Goal: Task Accomplishment & Management: Manage account settings

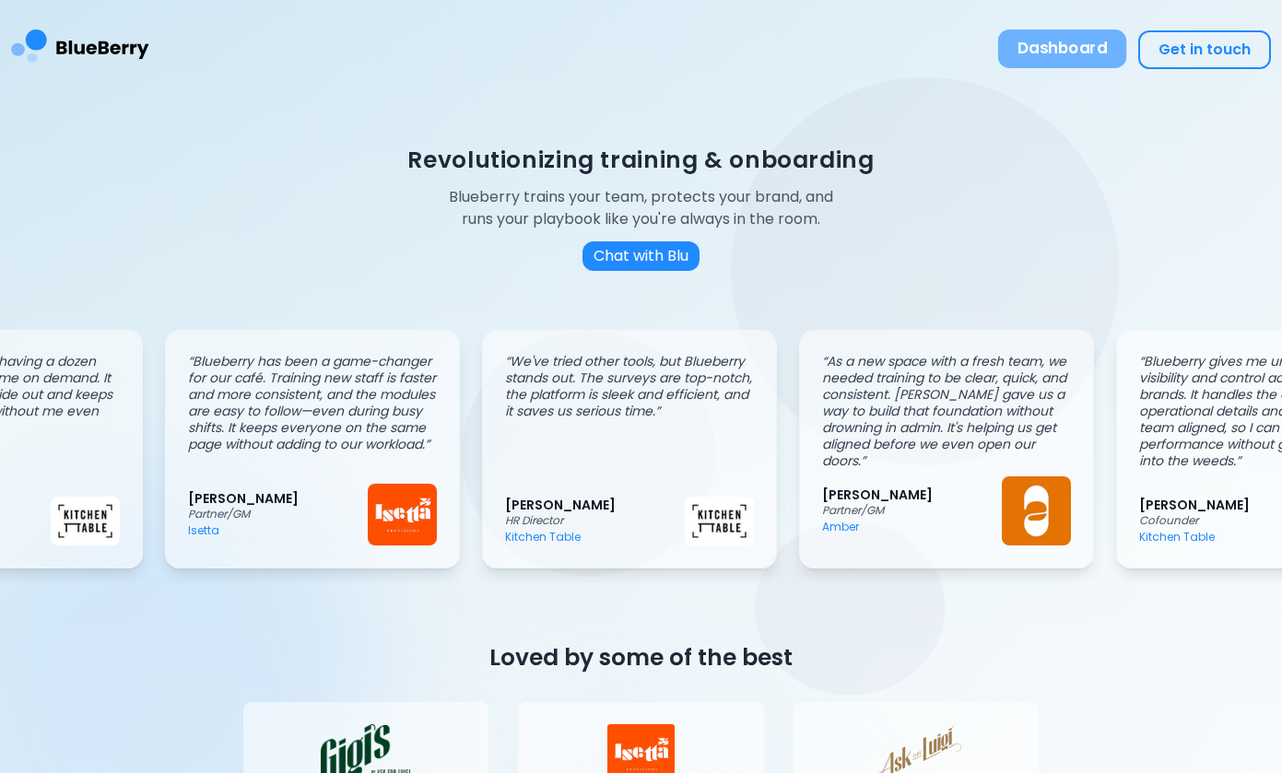
scroll to position [0, 1121]
click at [1043, 53] on button "Dashboard" at bounding box center [1062, 48] width 129 height 39
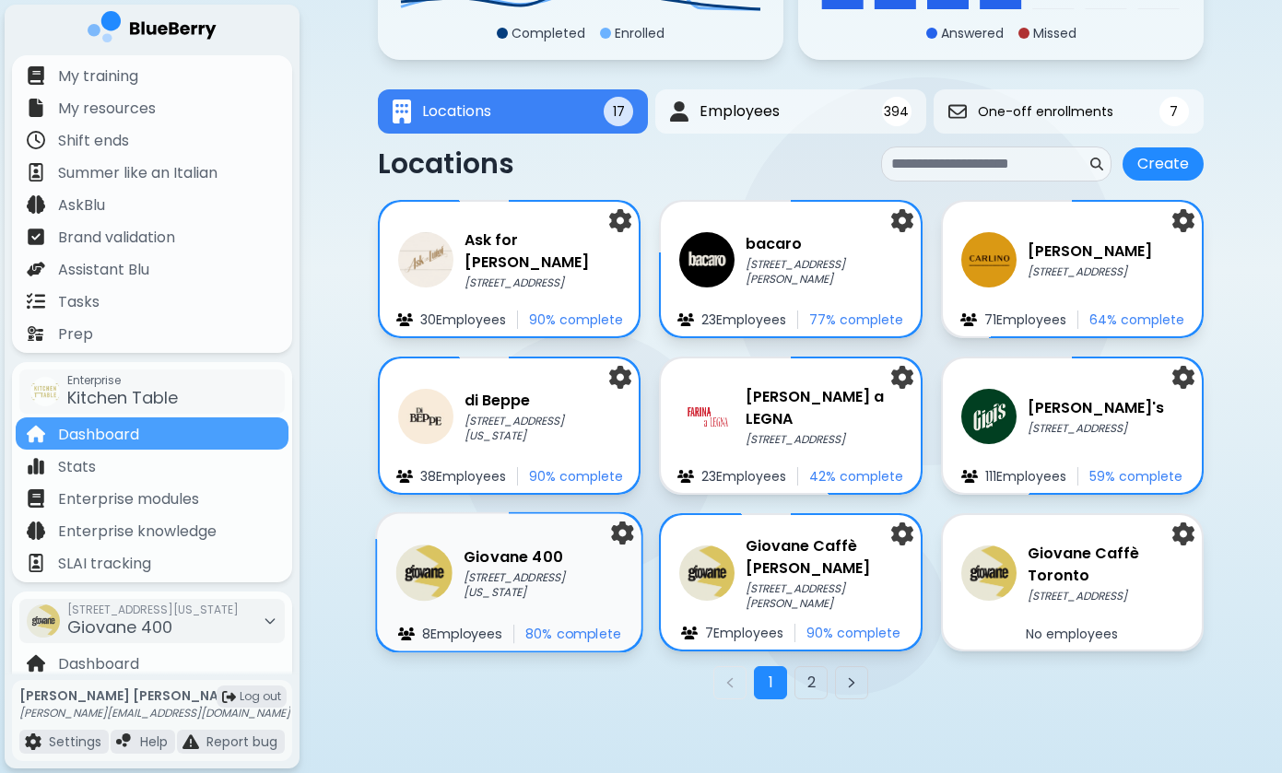
scroll to position [232, 0]
click at [513, 587] on p "[STREET_ADDRESS][US_STATE]" at bounding box center [543, 585] width 159 height 30
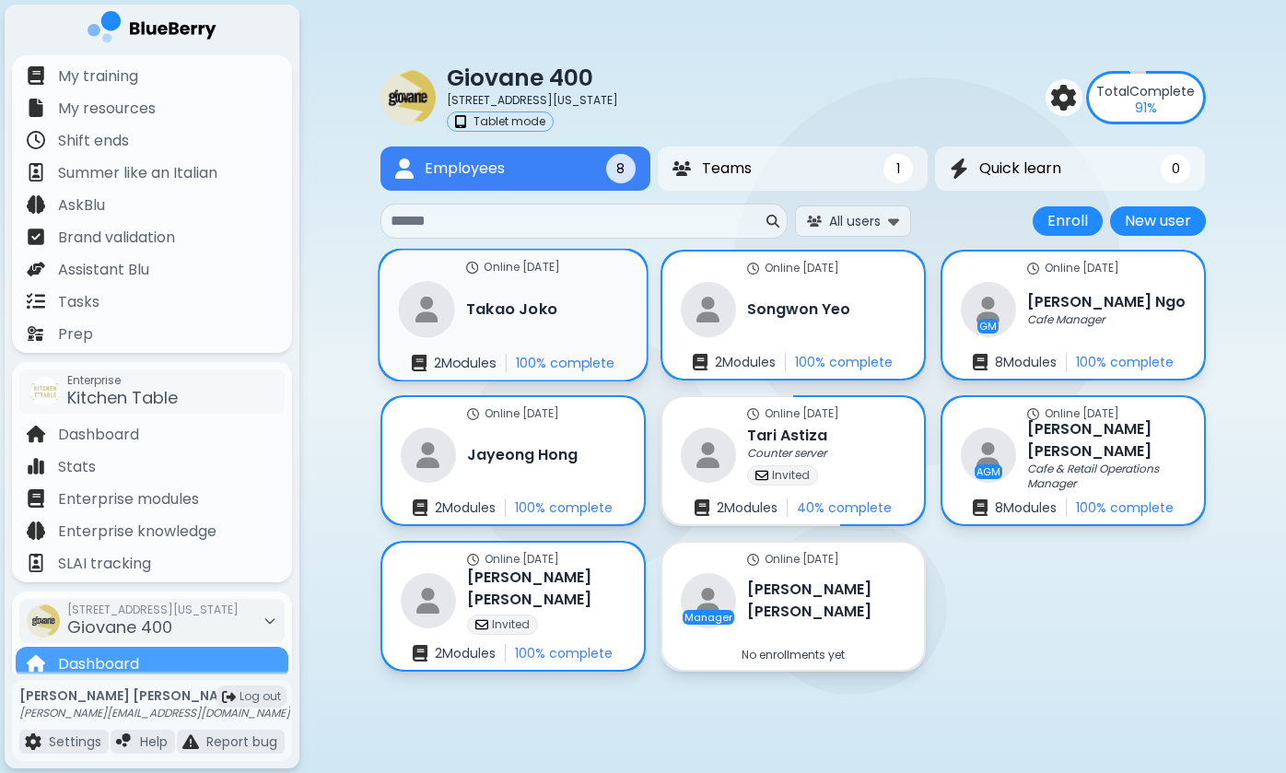
click at [480, 318] on h3 "[PERSON_NAME]" at bounding box center [511, 310] width 91 height 22
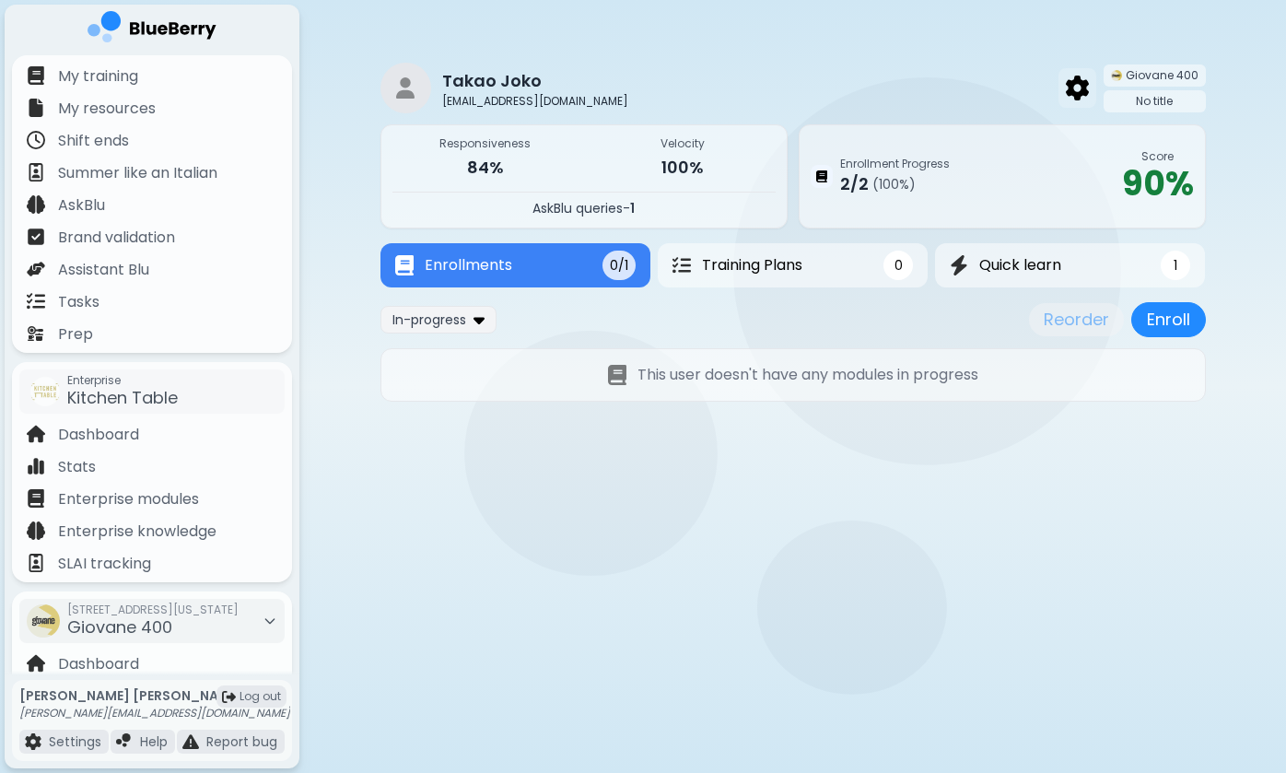
click at [1080, 84] on img at bounding box center [1077, 88] width 23 height 24
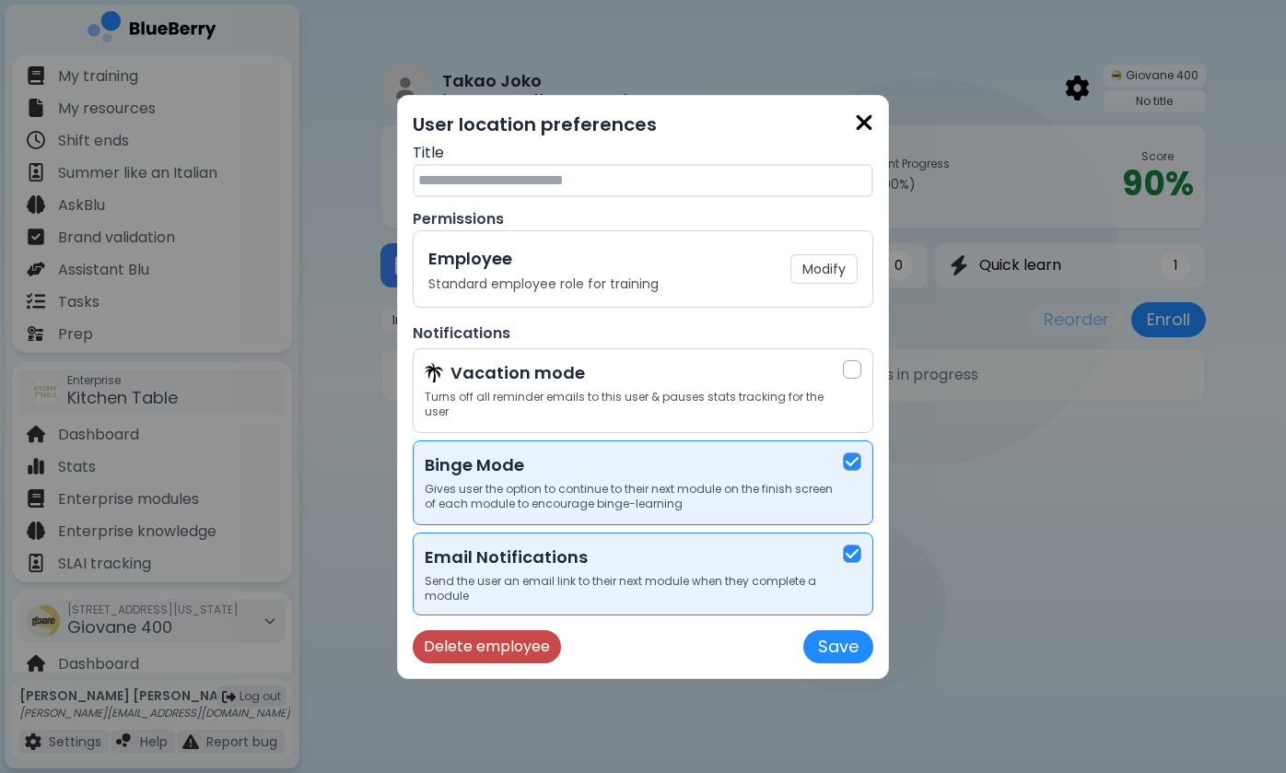
click at [468, 642] on button "Delete employee" at bounding box center [487, 646] width 148 height 33
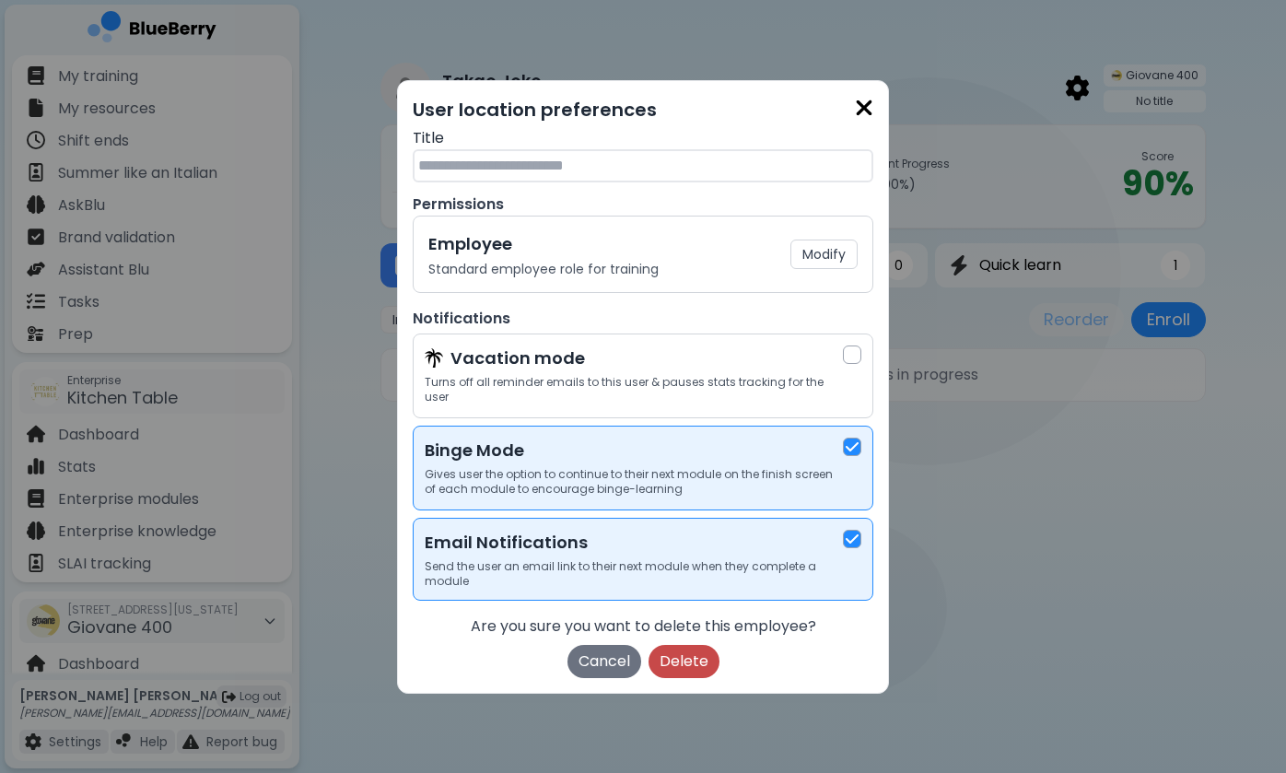
click at [686, 653] on button "Delete" at bounding box center [684, 661] width 71 height 33
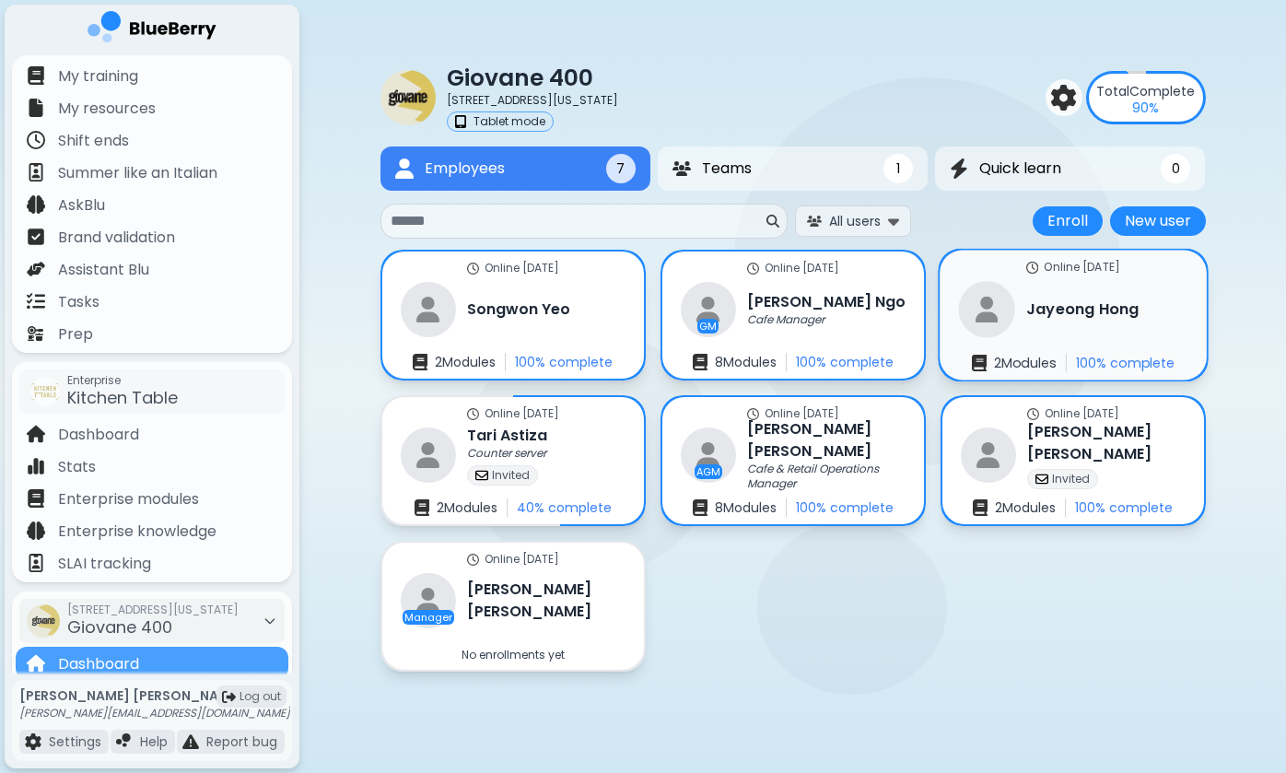
click at [1048, 348] on div "Online [DATE] [PERSON_NAME] 2 Module s 100 % complete" at bounding box center [1073, 316] width 267 height 130
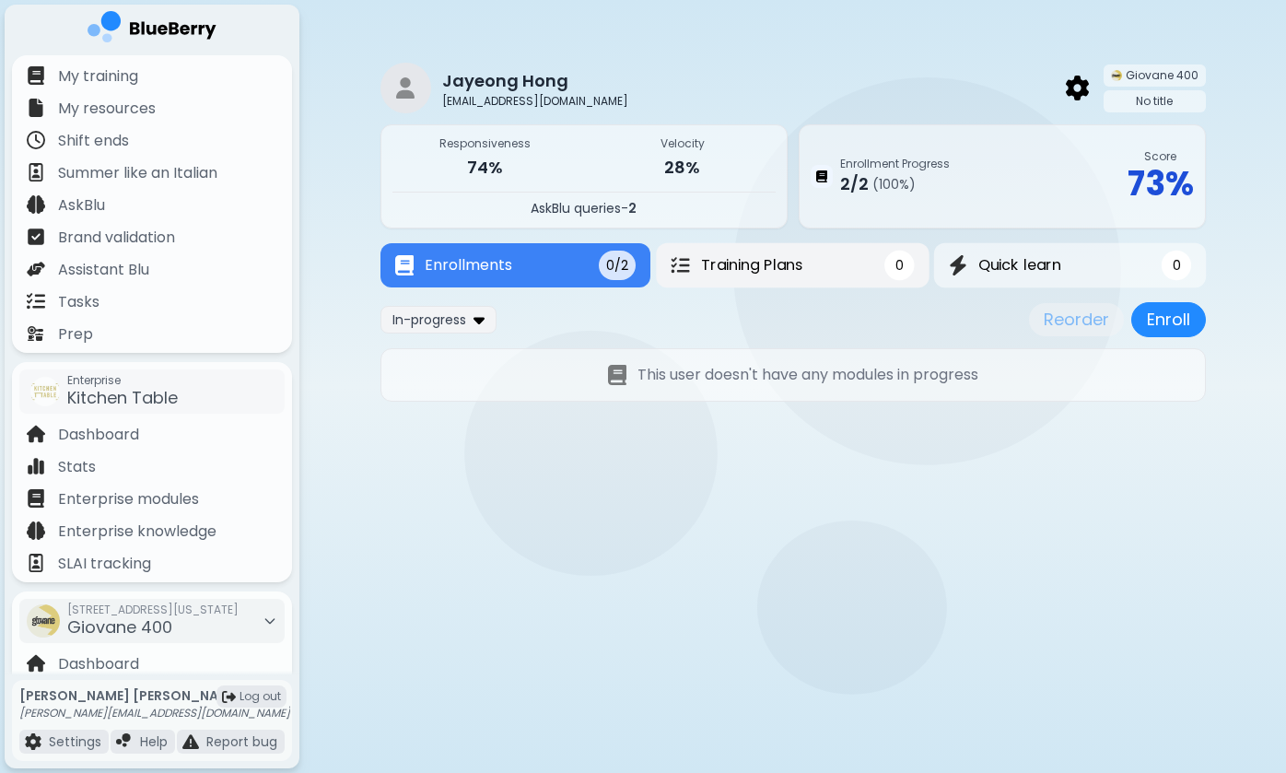
click at [840, 272] on button "Training Plans 0" at bounding box center [793, 265] width 274 height 45
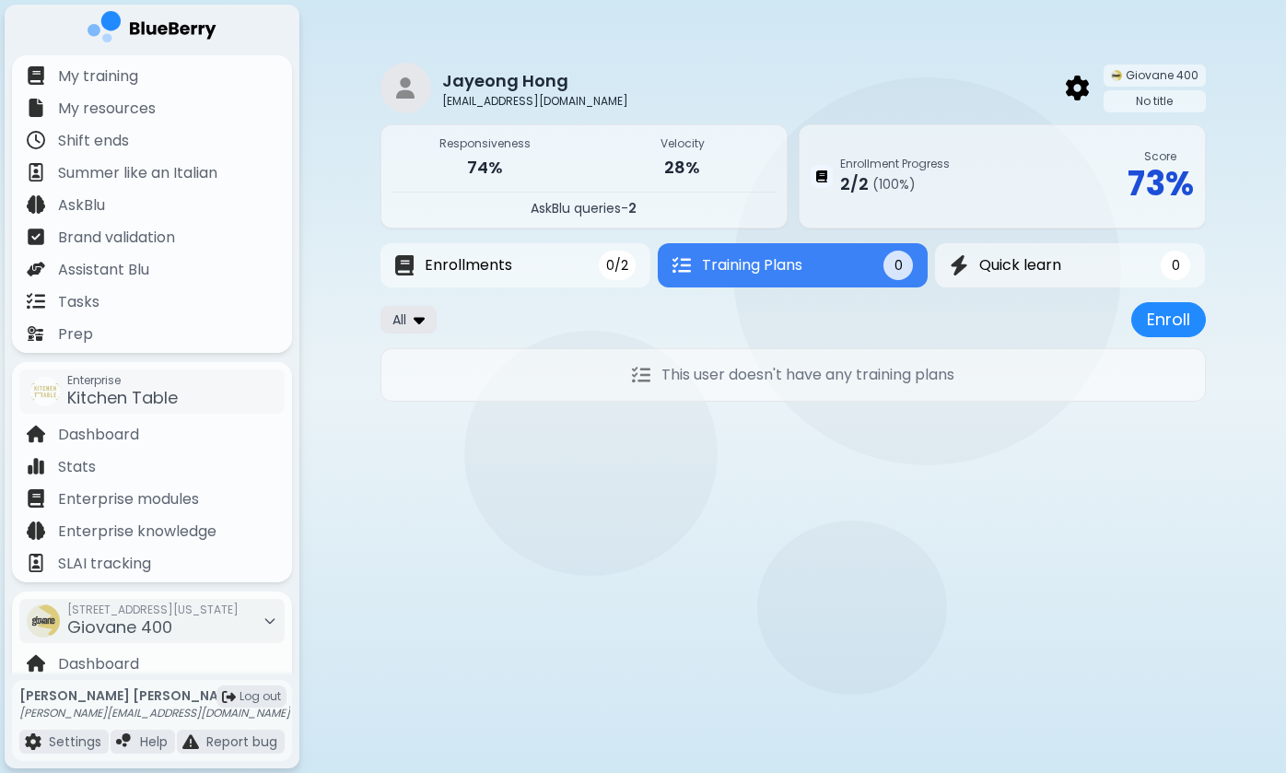
click at [399, 314] on span "All" at bounding box center [400, 319] width 14 height 17
drag, startPoint x: 629, startPoint y: 489, endPoint x: 922, endPoint y: 483, distance: 292.2
click at [922, 483] on main "Jayeong Hong [EMAIL_ADDRESS][DOMAIN_NAME] Giovane 400 No title Responsiveness 7…" at bounding box center [643, 386] width 1286 height 773
click at [1137, 328] on button "Enroll" at bounding box center [1169, 319] width 75 height 35
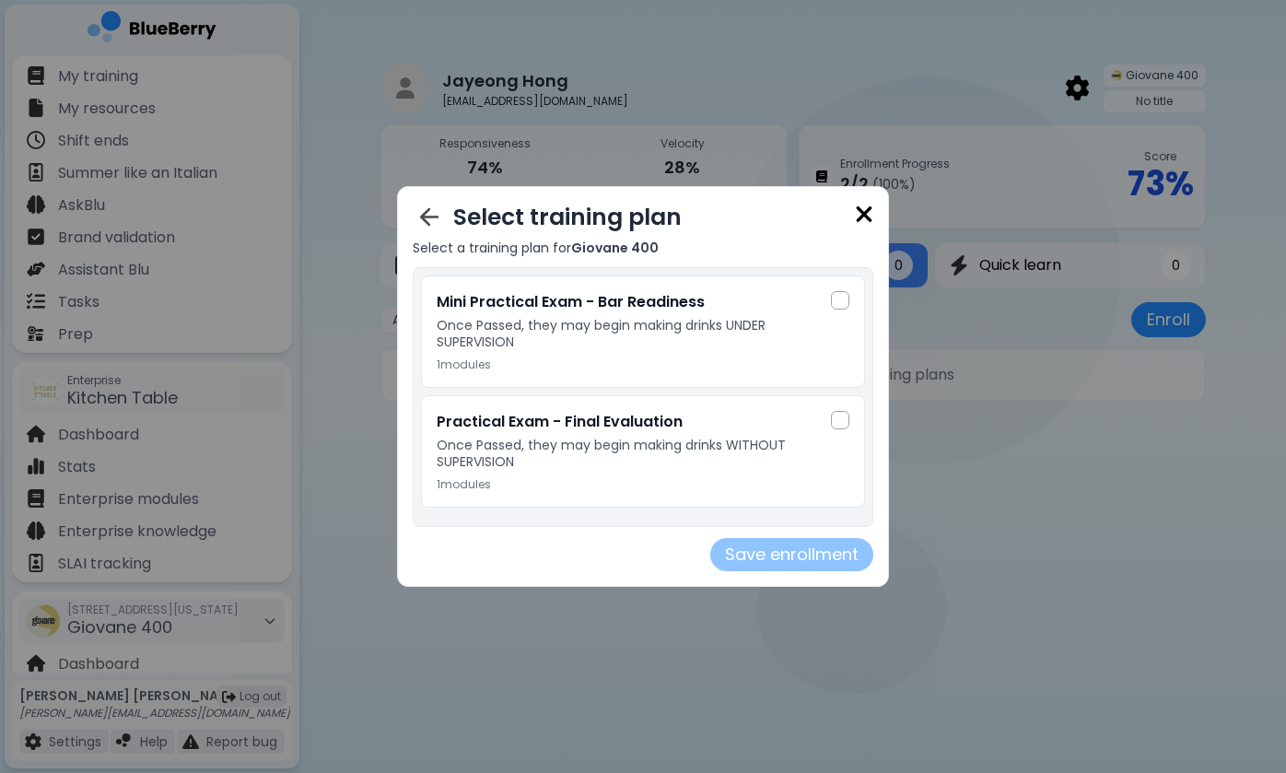
click at [861, 217] on img at bounding box center [864, 214] width 18 height 25
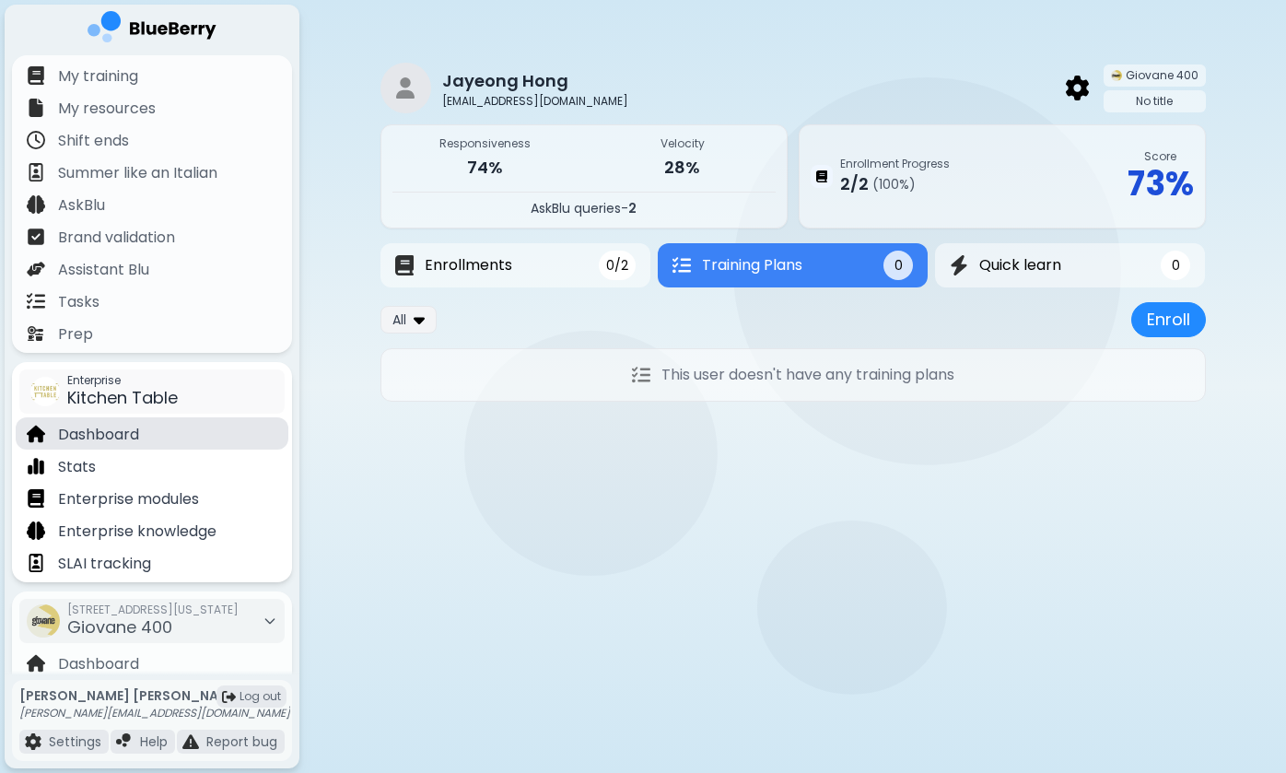
click at [128, 436] on p "Dashboard" at bounding box center [98, 435] width 81 height 22
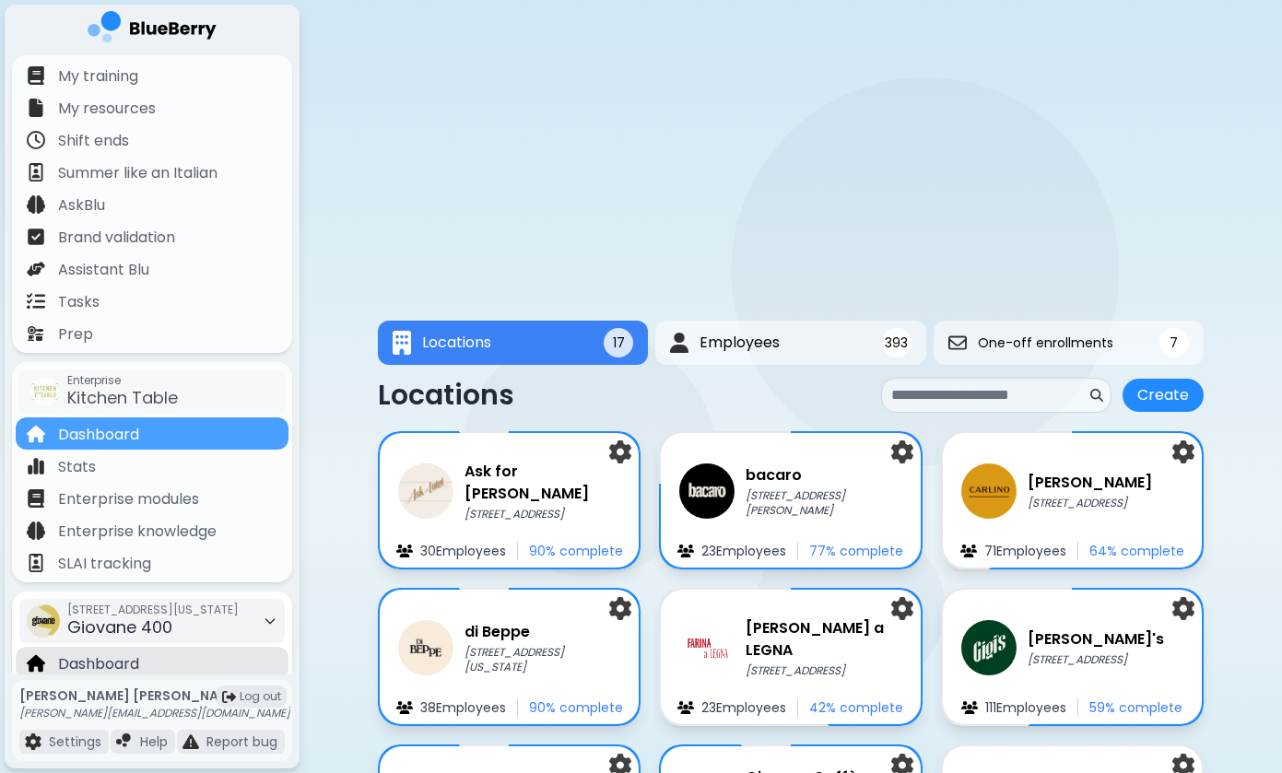
click at [122, 663] on p "Dashboard" at bounding box center [98, 664] width 81 height 22
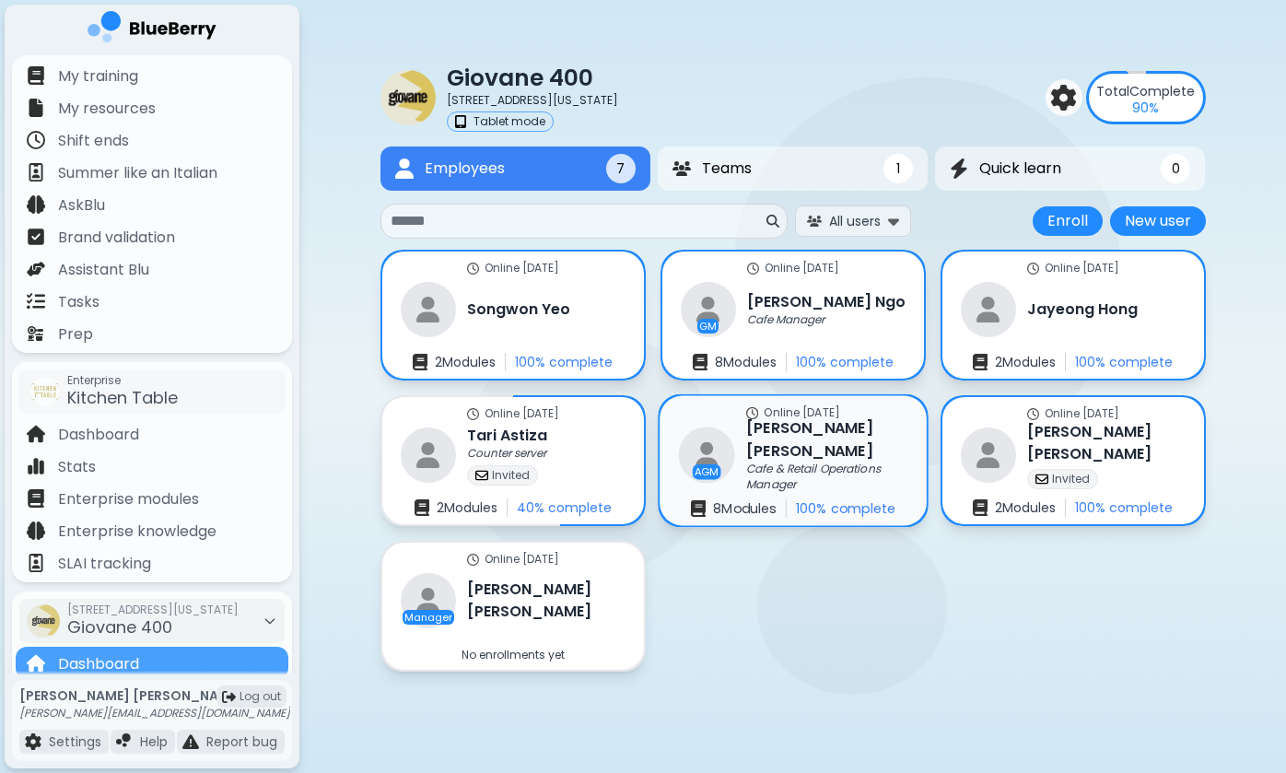
click at [820, 468] on p "Cafe & Retail Operations Manager" at bounding box center [823, 477] width 154 height 30
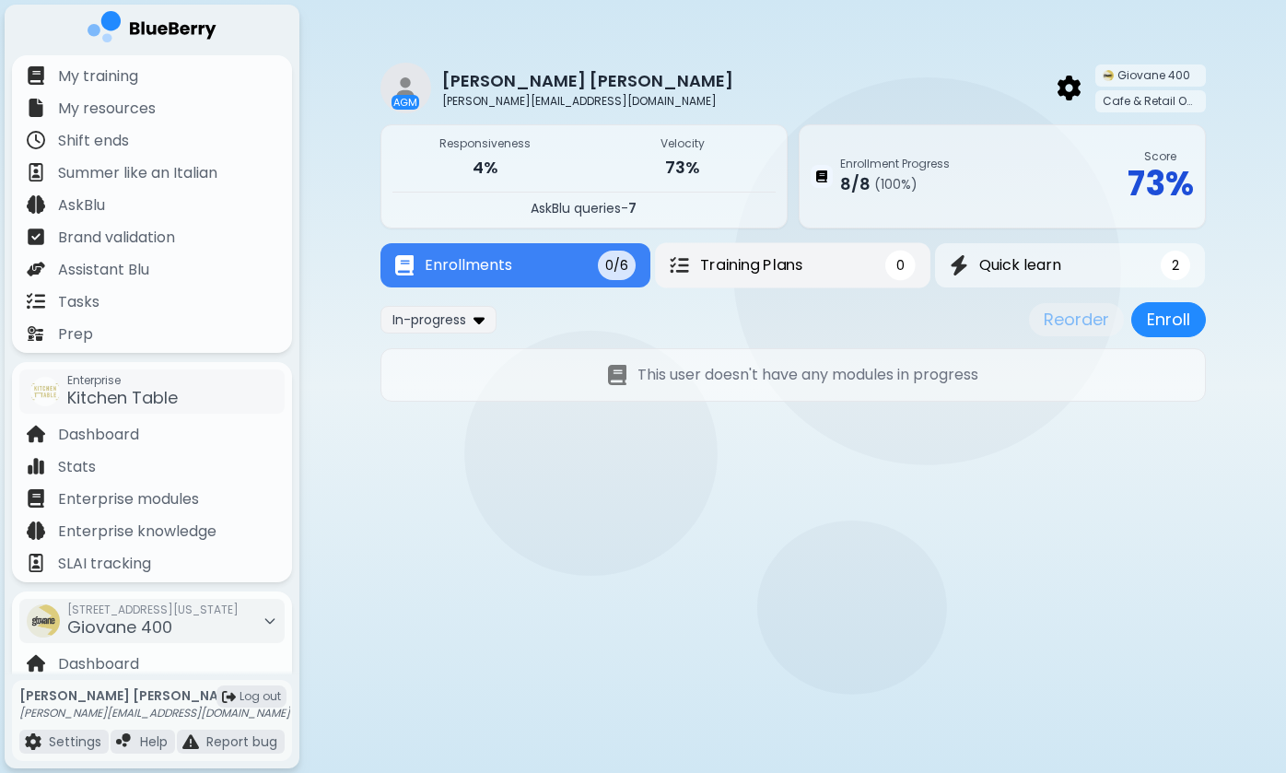
click at [763, 265] on span "Training Plans" at bounding box center [751, 265] width 102 height 22
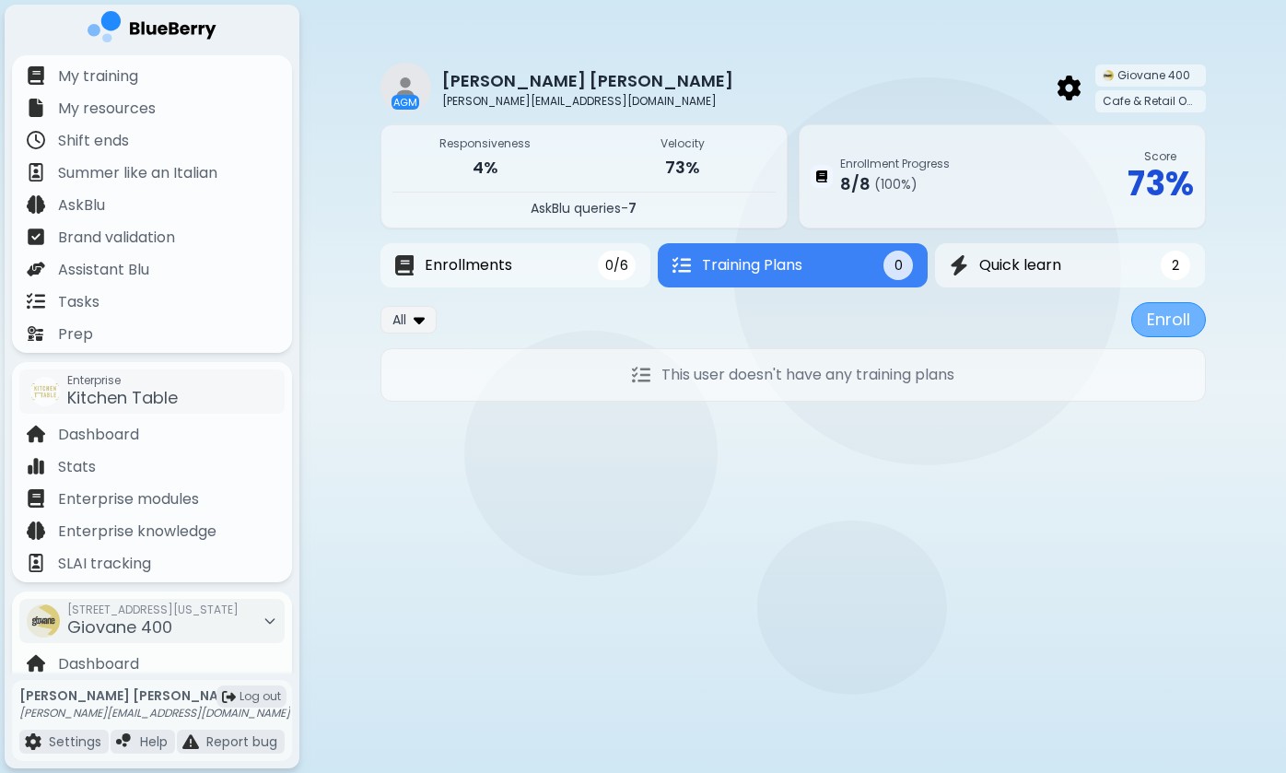
click at [1178, 319] on button "Enroll" at bounding box center [1169, 319] width 75 height 35
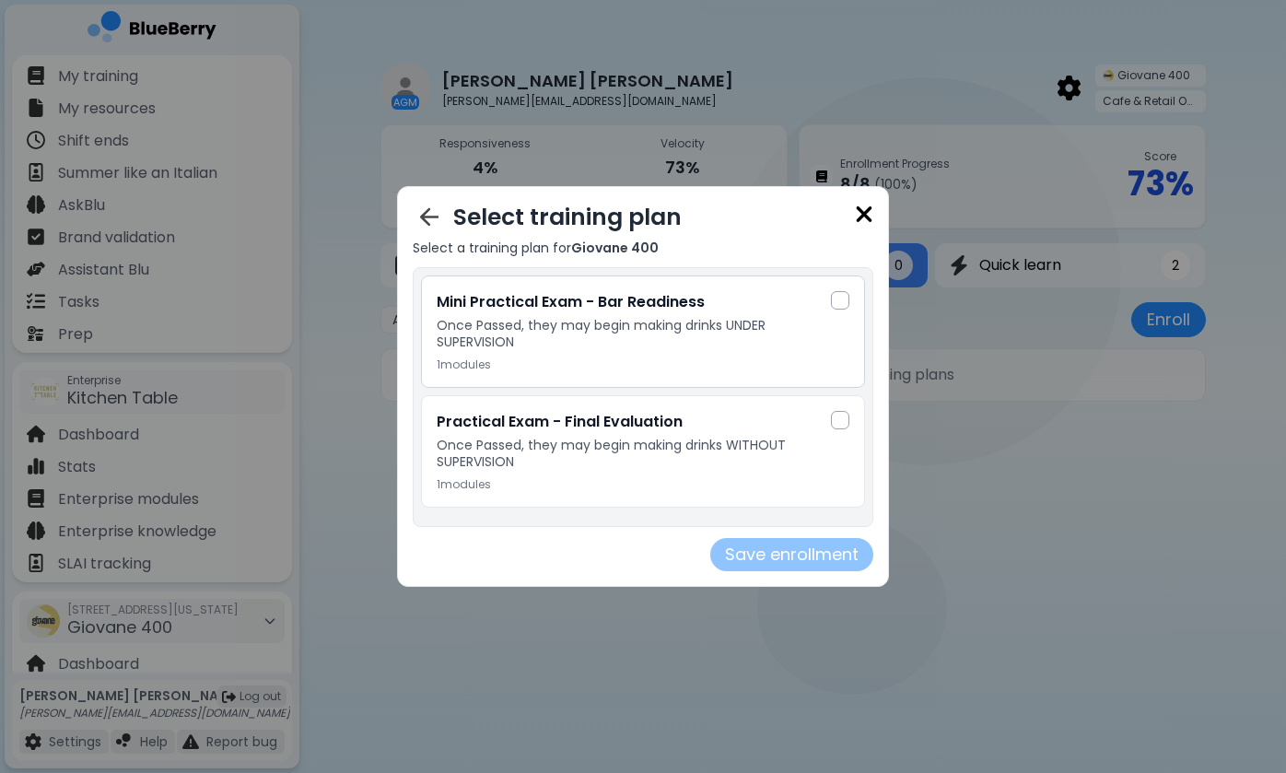
click at [847, 302] on div at bounding box center [840, 300] width 18 height 18
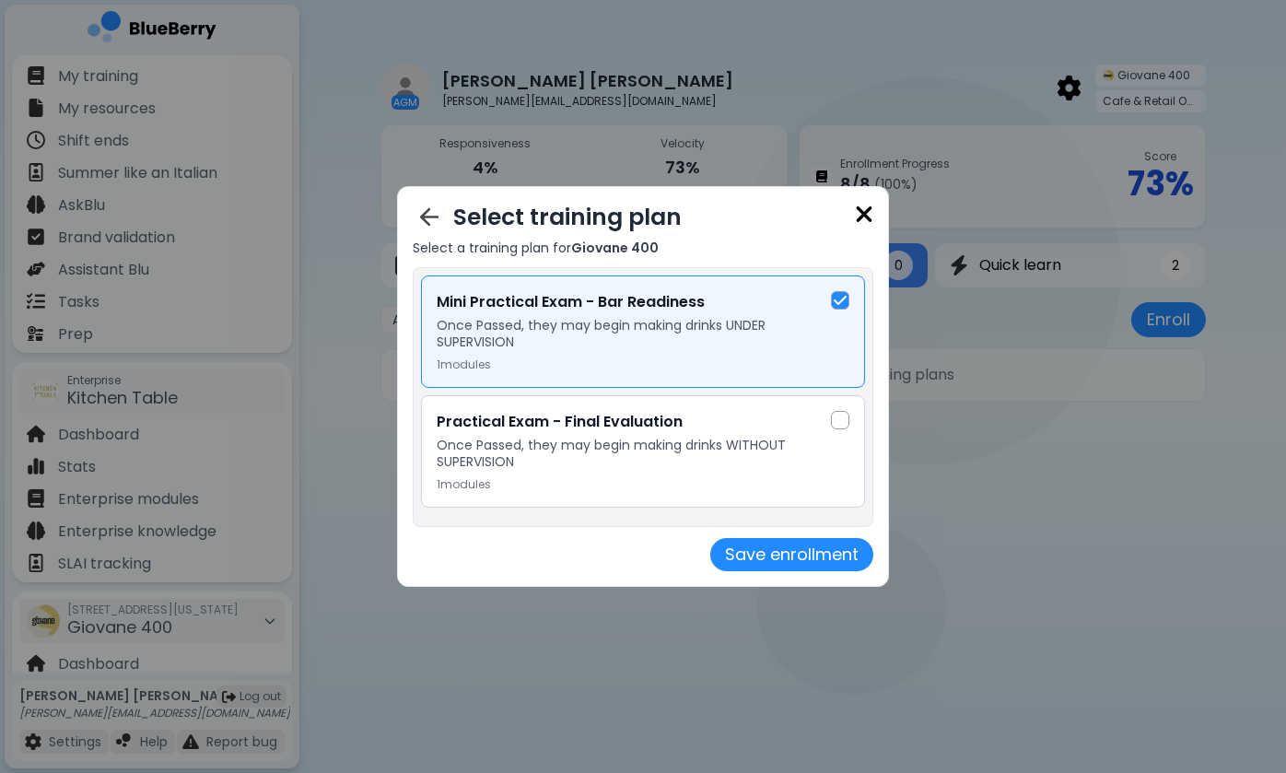
click at [835, 424] on div at bounding box center [840, 420] width 18 height 18
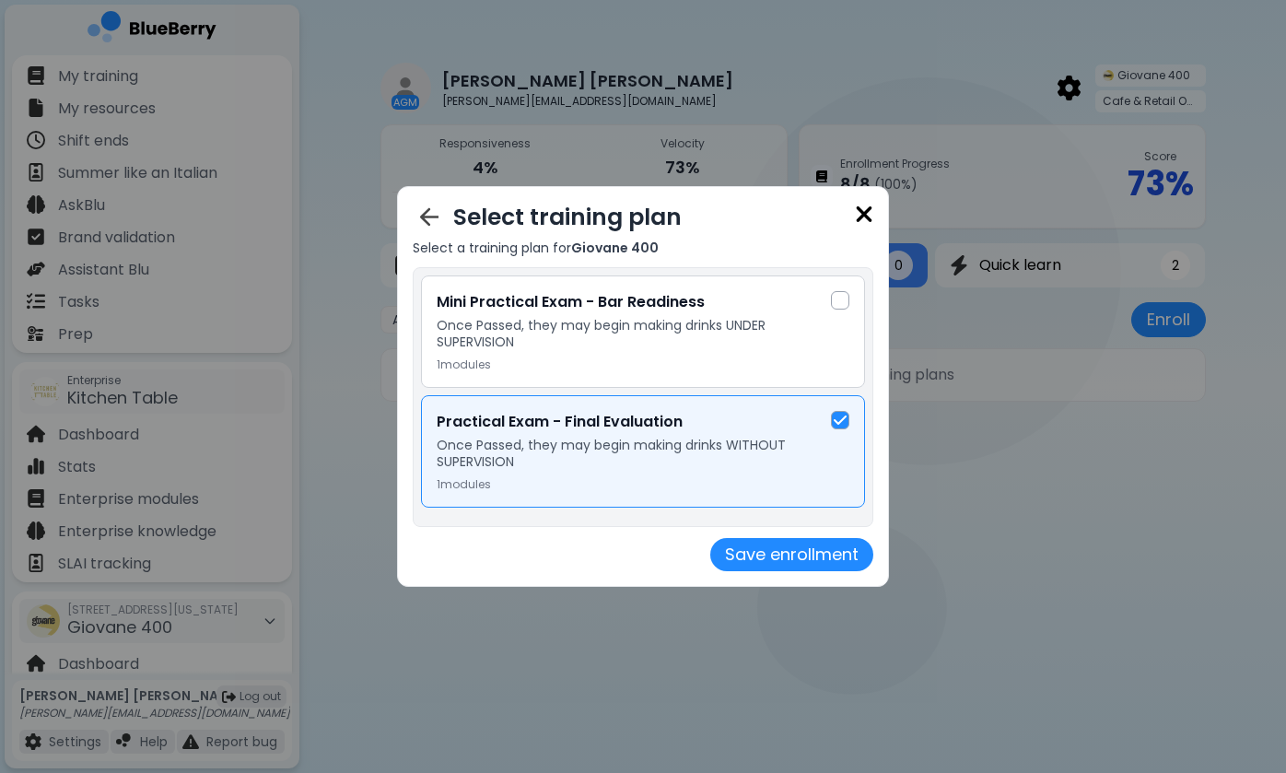
click at [839, 305] on div at bounding box center [840, 300] width 18 height 18
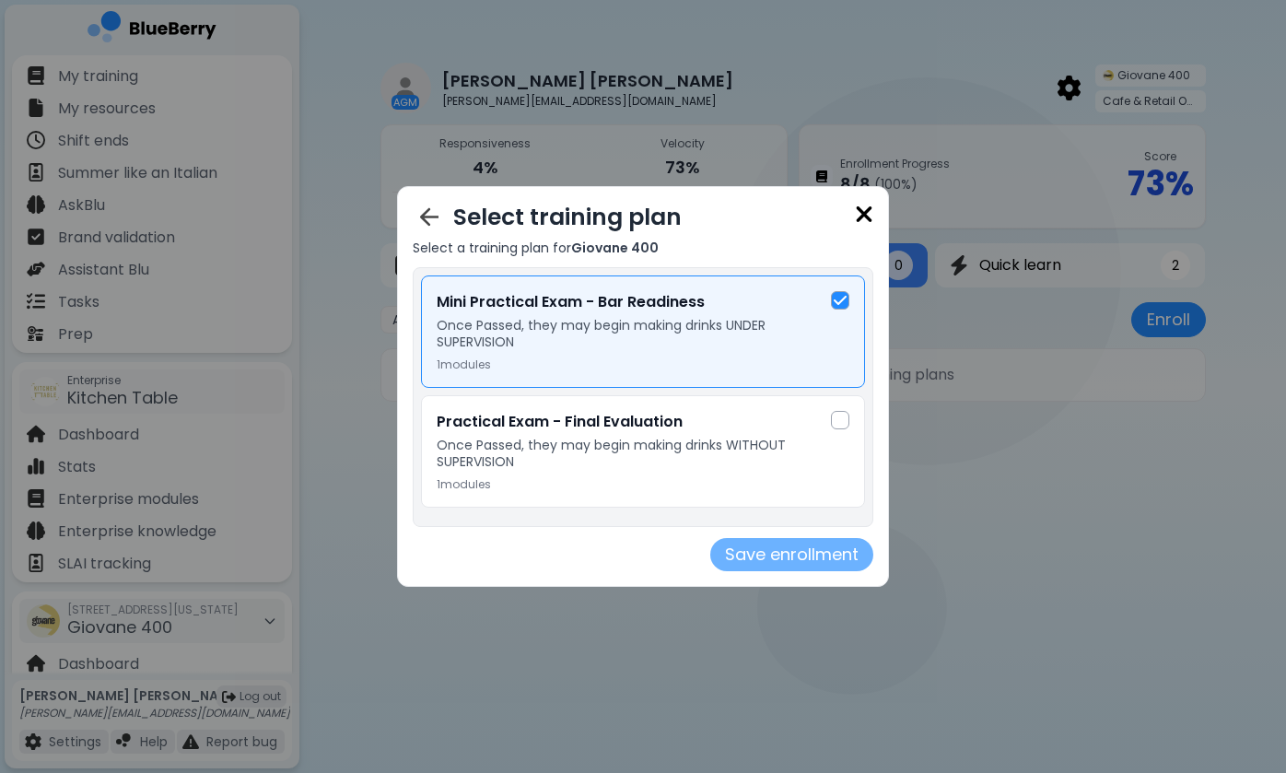
click at [757, 558] on button "Save enrollment" at bounding box center [791, 554] width 163 height 33
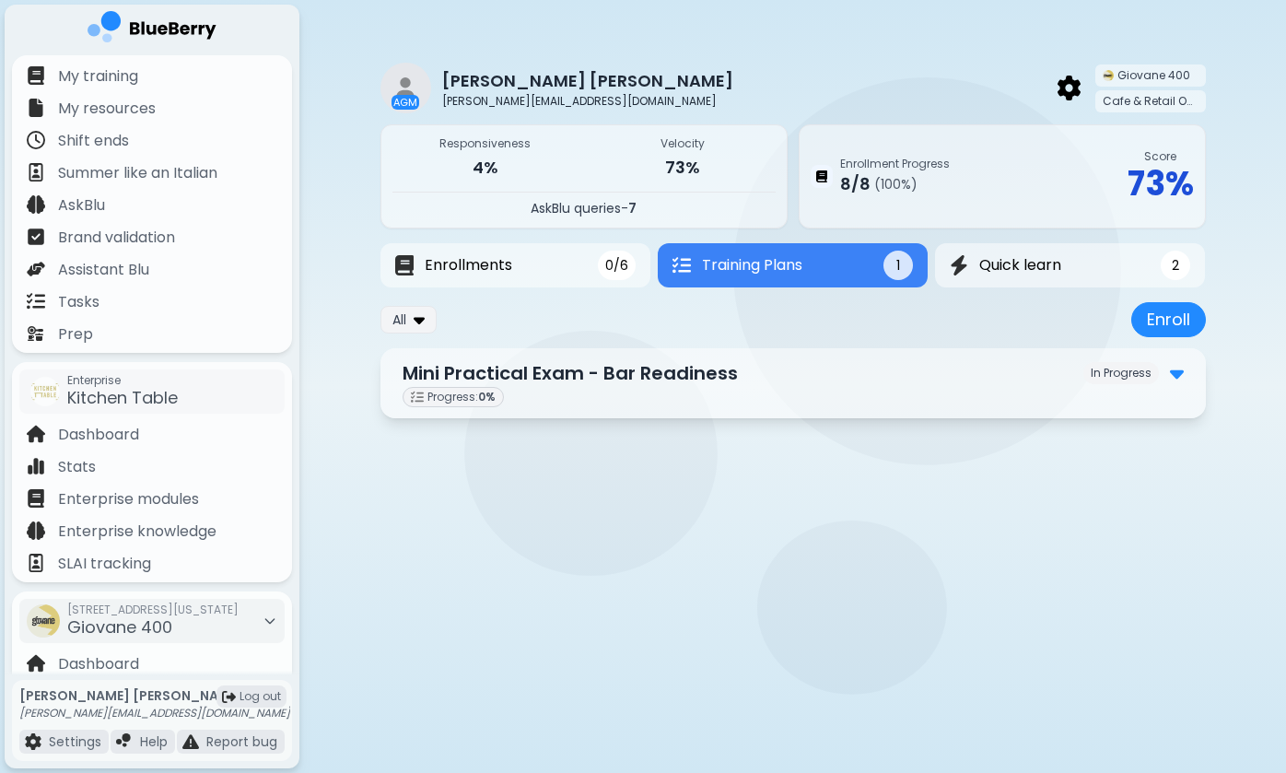
click at [1171, 366] on img at bounding box center [1177, 373] width 14 height 24
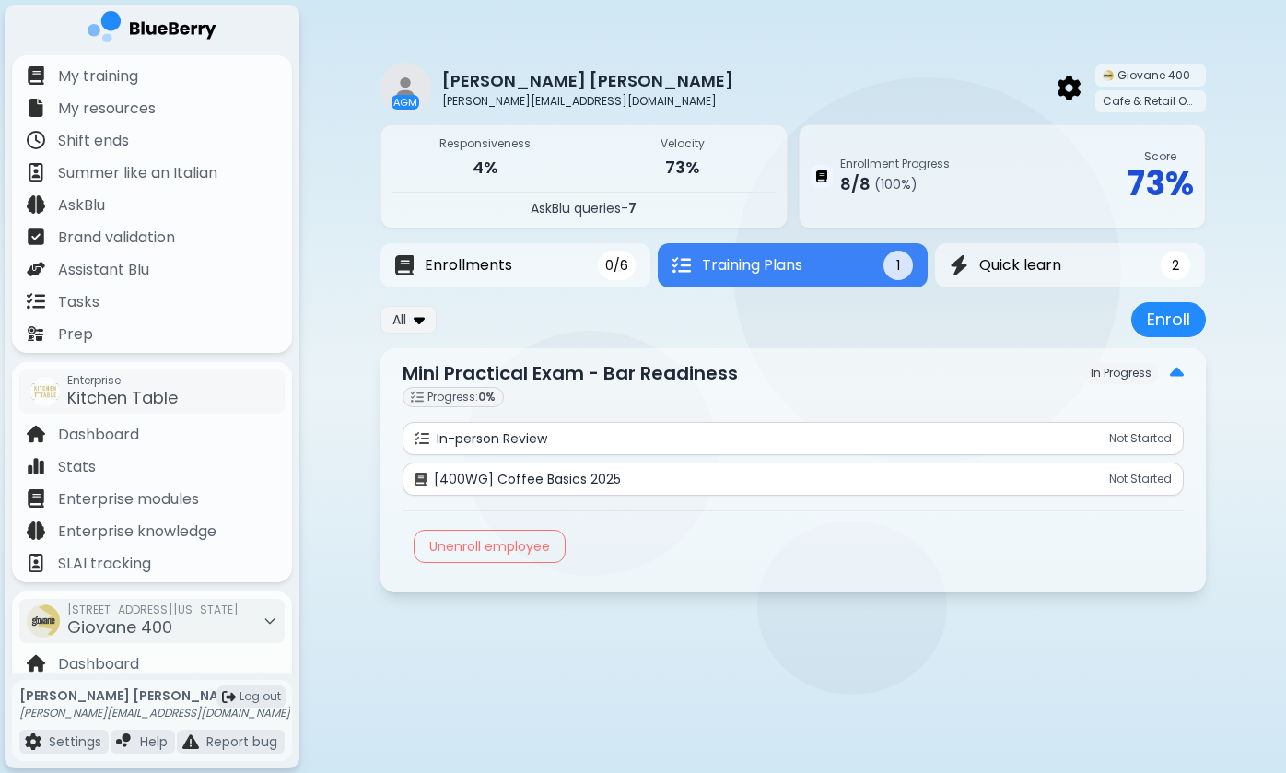
click at [1124, 475] on p "Not Started" at bounding box center [1140, 479] width 63 height 15
click at [1139, 440] on p "Not Started" at bounding box center [1140, 438] width 63 height 15
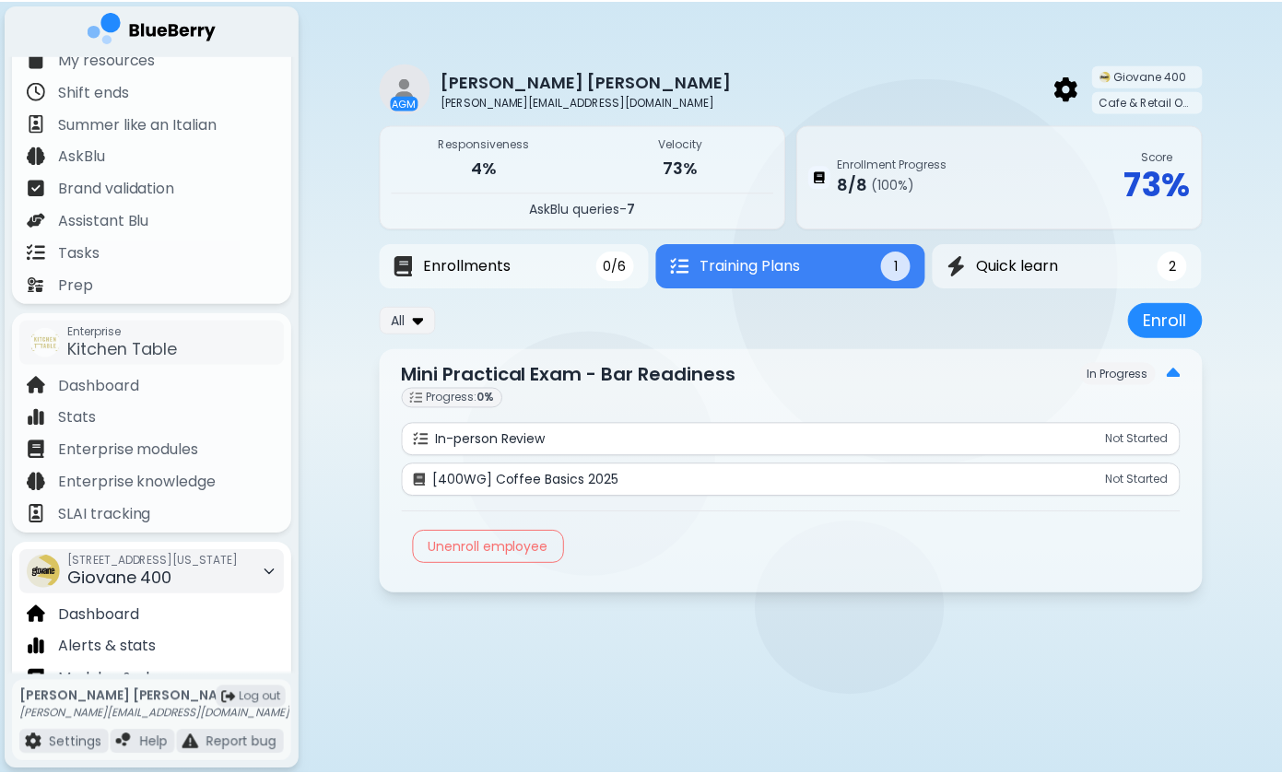
scroll to position [148, 0]
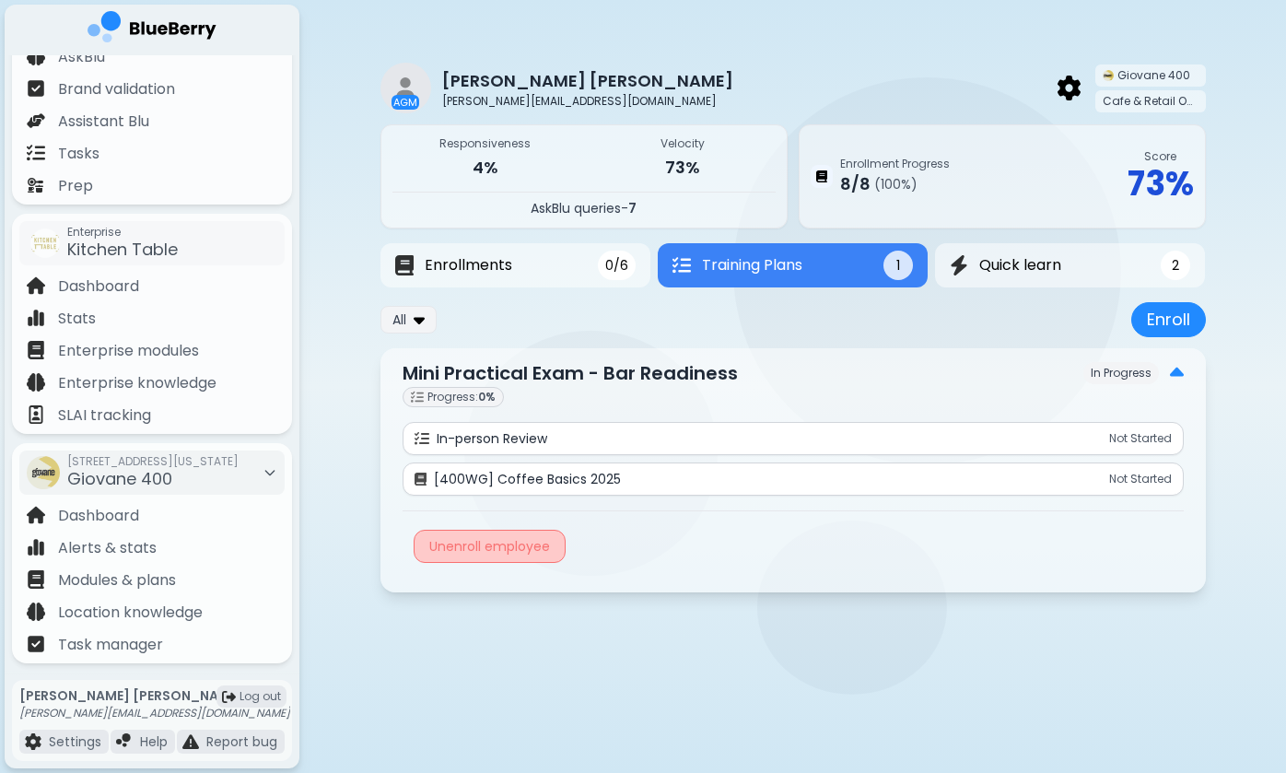
click at [440, 536] on div "Unenroll employee" at bounding box center [490, 546] width 152 height 33
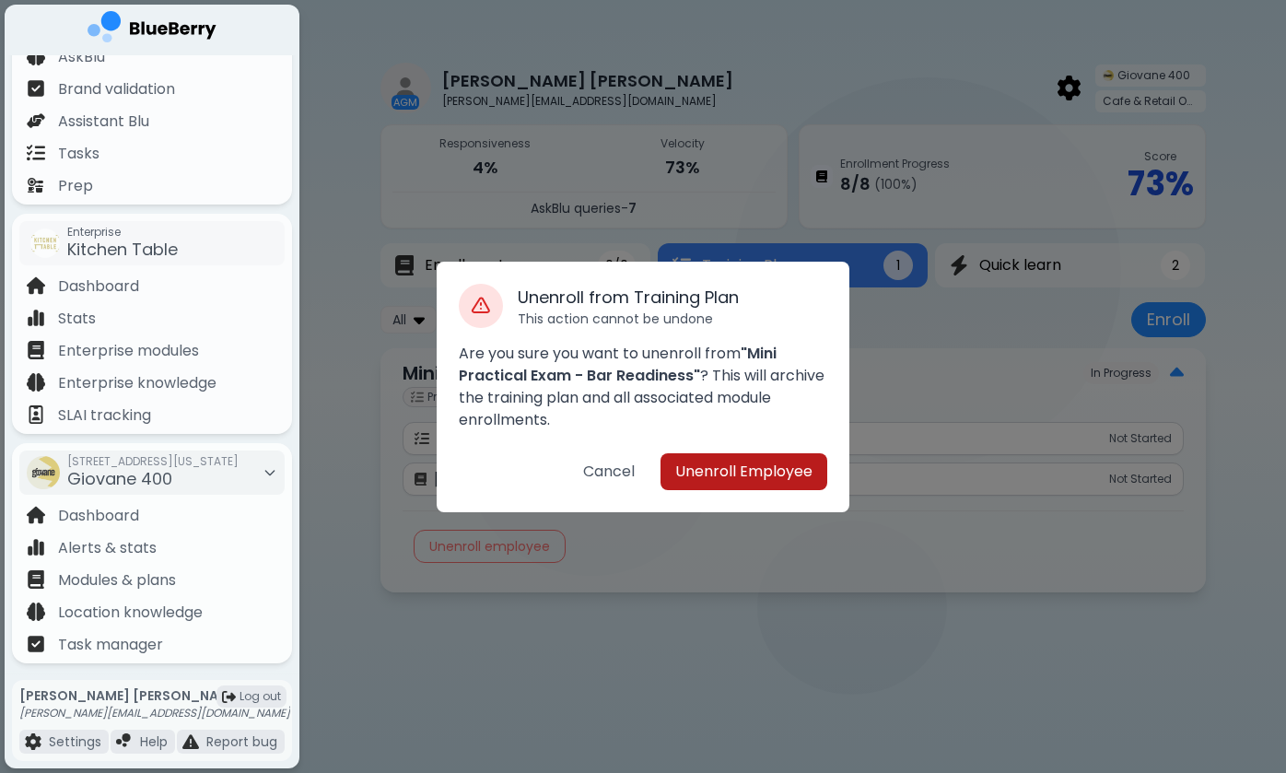
click at [710, 480] on button "Unenroll Employee" at bounding box center [744, 471] width 167 height 37
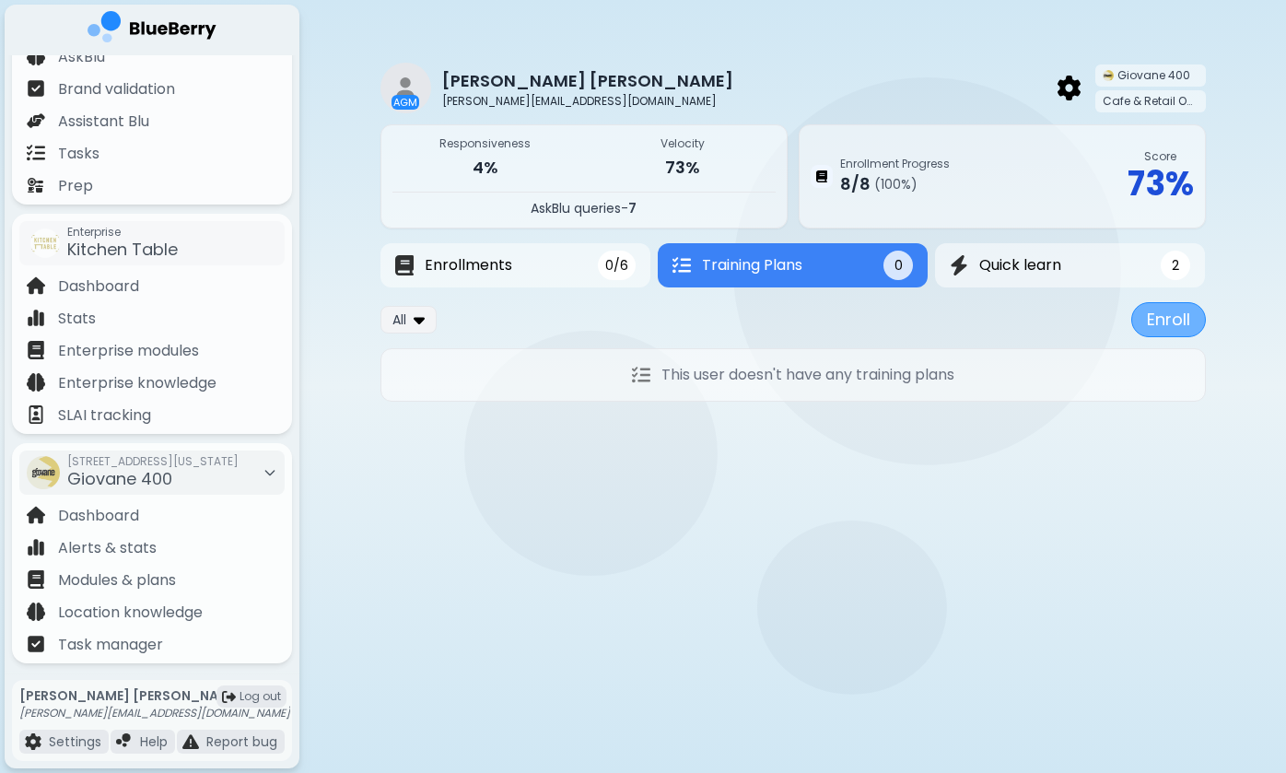
click at [1160, 320] on button "Enroll" at bounding box center [1169, 319] width 75 height 35
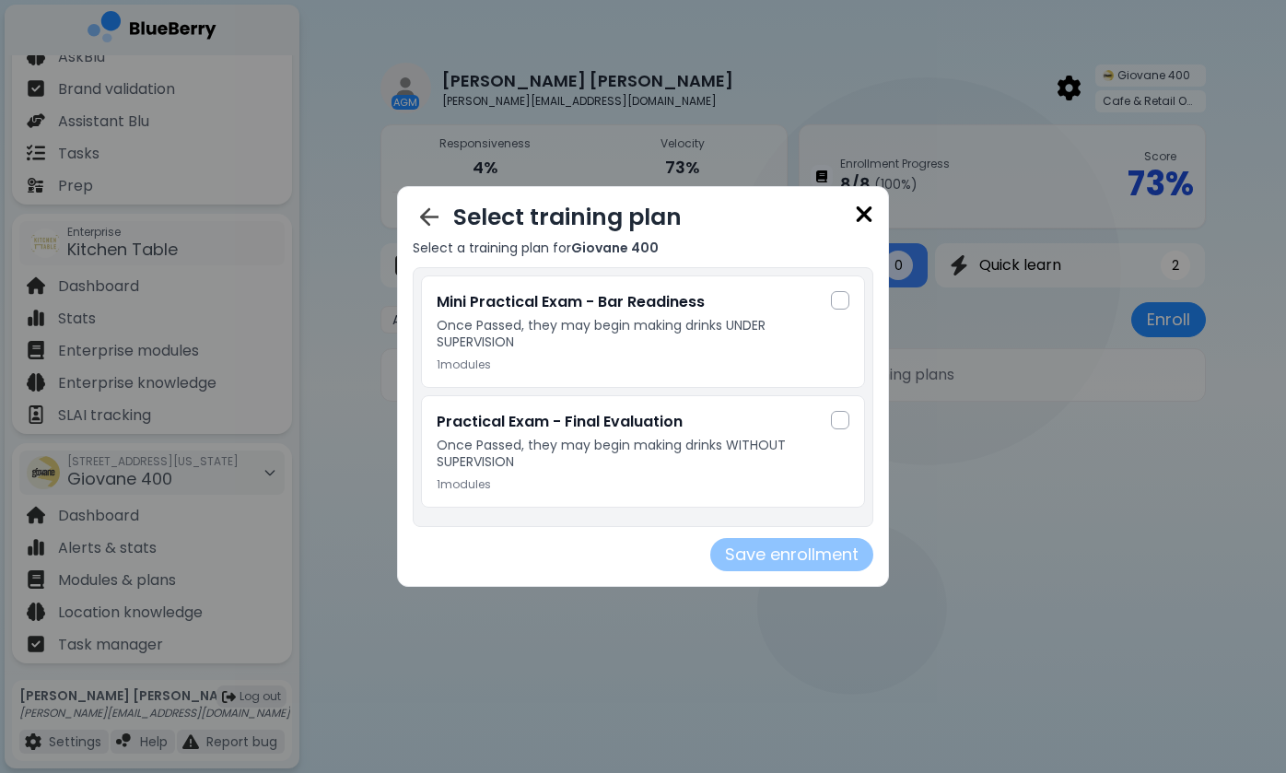
click at [863, 207] on img at bounding box center [864, 214] width 18 height 25
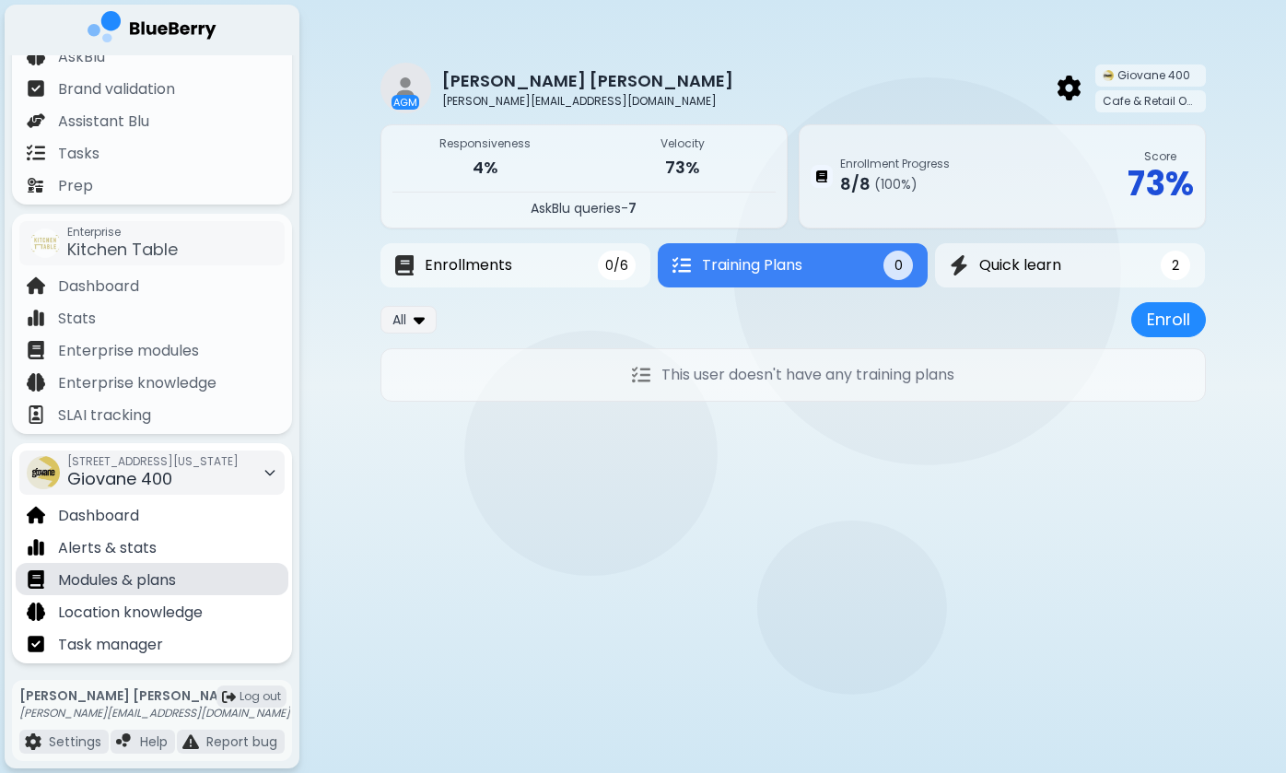
click at [139, 574] on p "Modules & plans" at bounding box center [117, 580] width 118 height 22
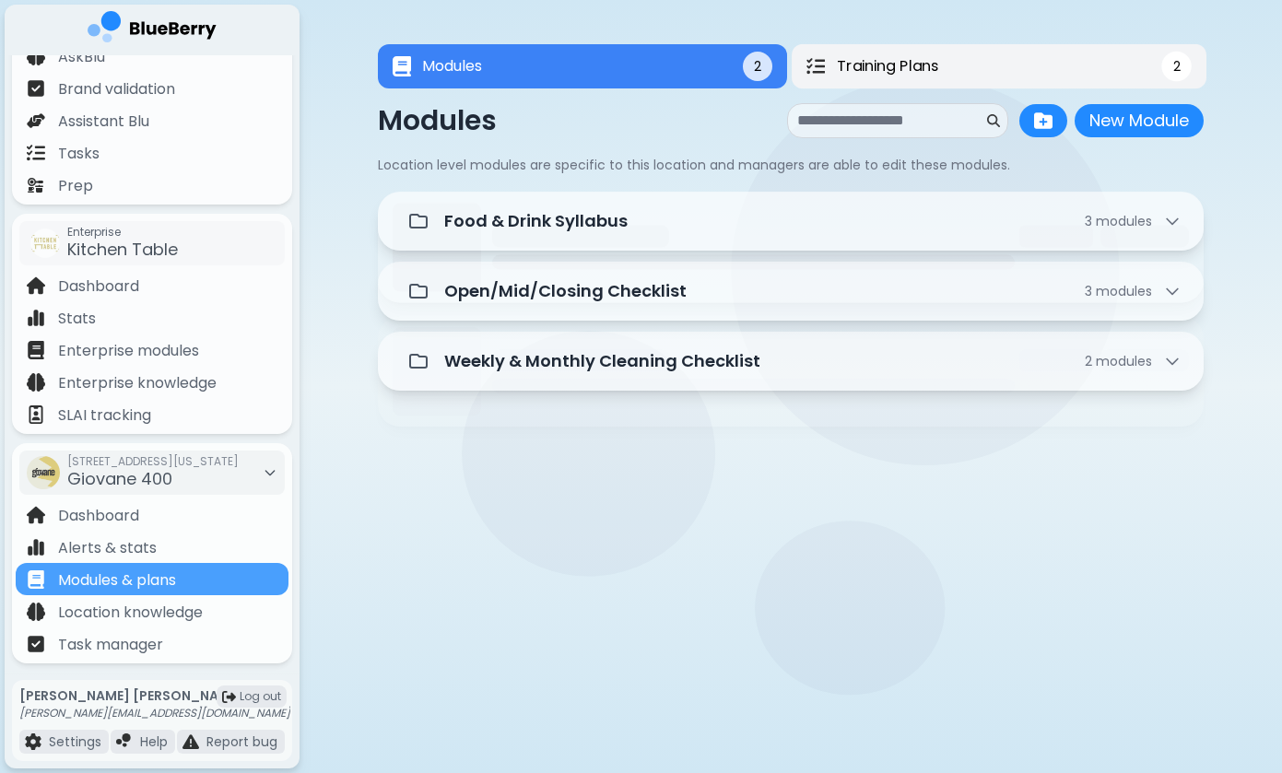
click at [917, 70] on span "Training Plans" at bounding box center [887, 66] width 101 height 22
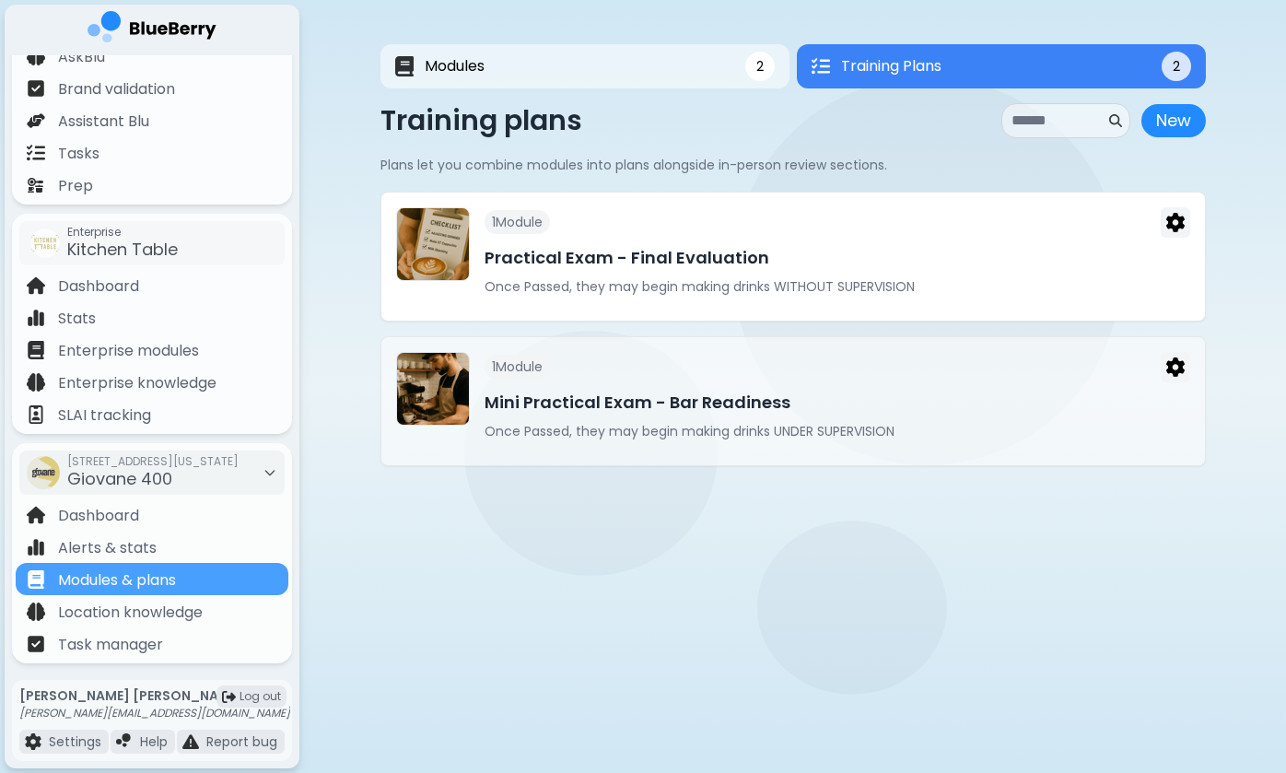
click at [750, 268] on h3 "Practical Exam - Final Evaluation" at bounding box center [838, 258] width 706 height 26
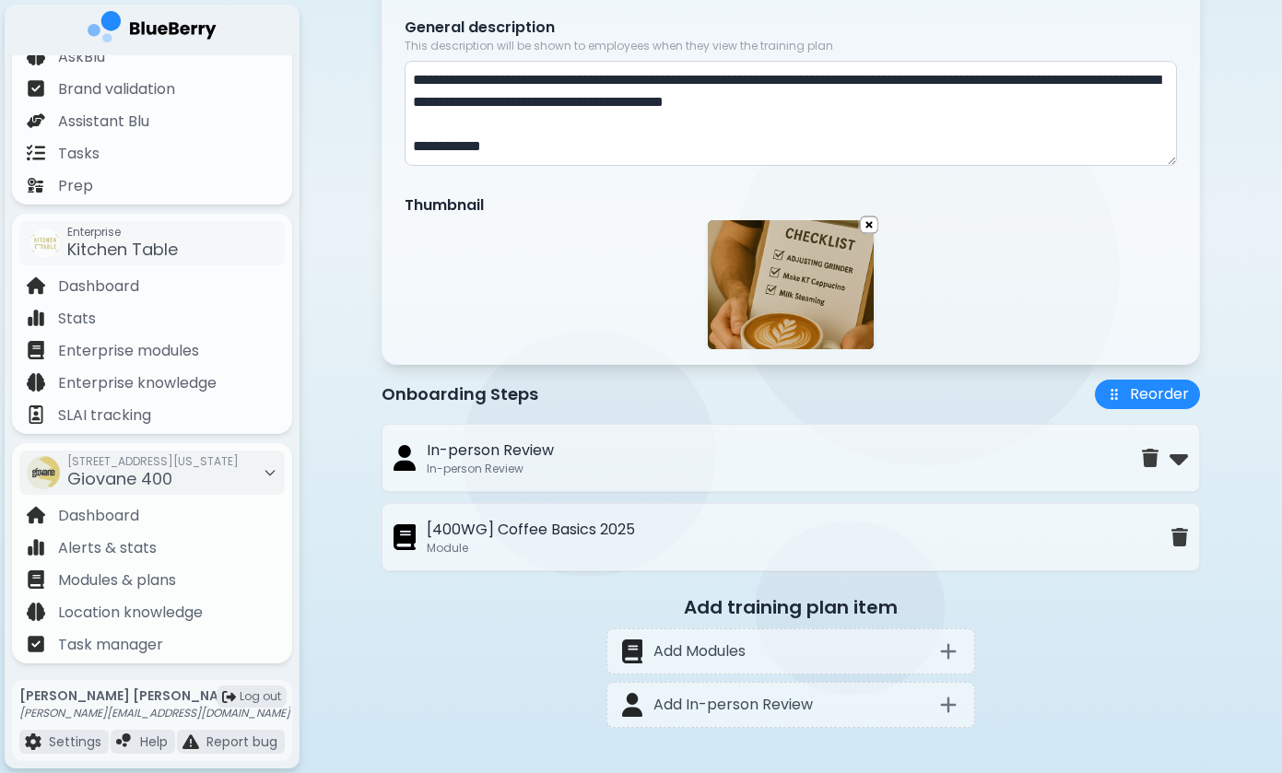
scroll to position [346, 0]
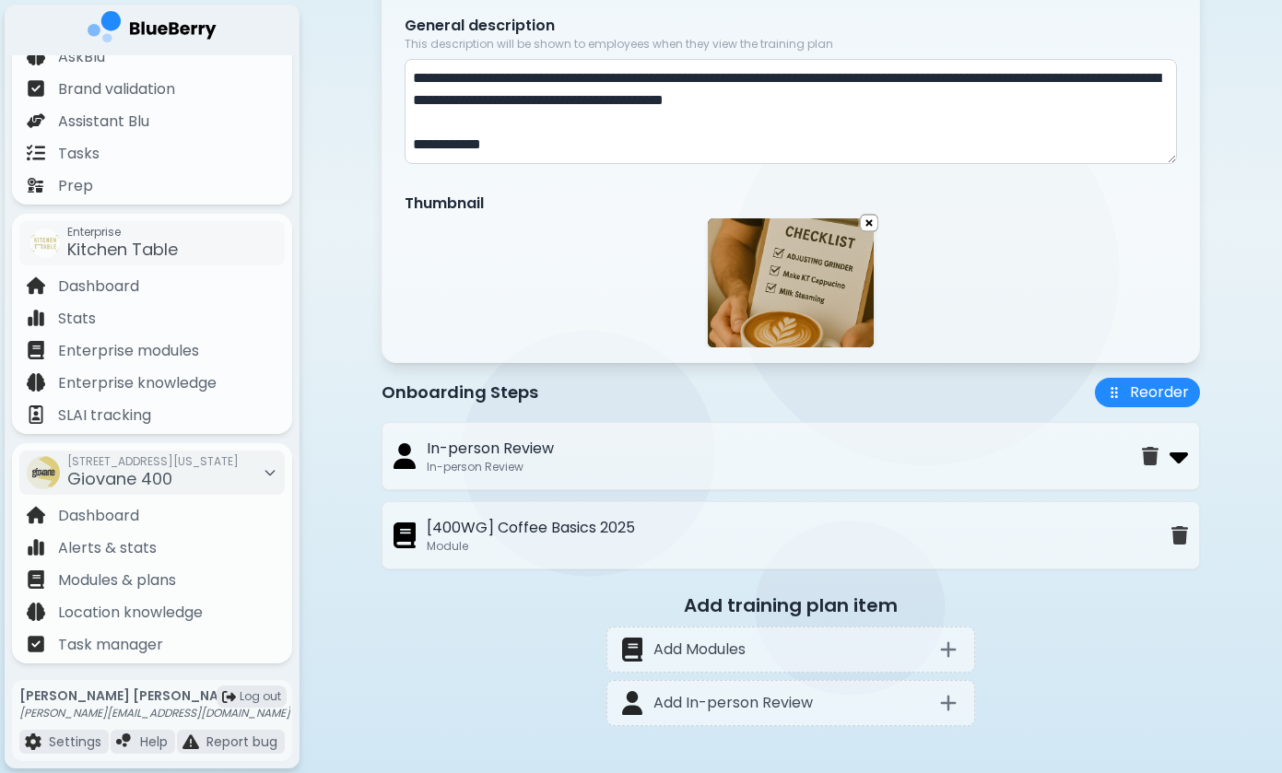
click at [1187, 464] on img at bounding box center [1178, 455] width 18 height 29
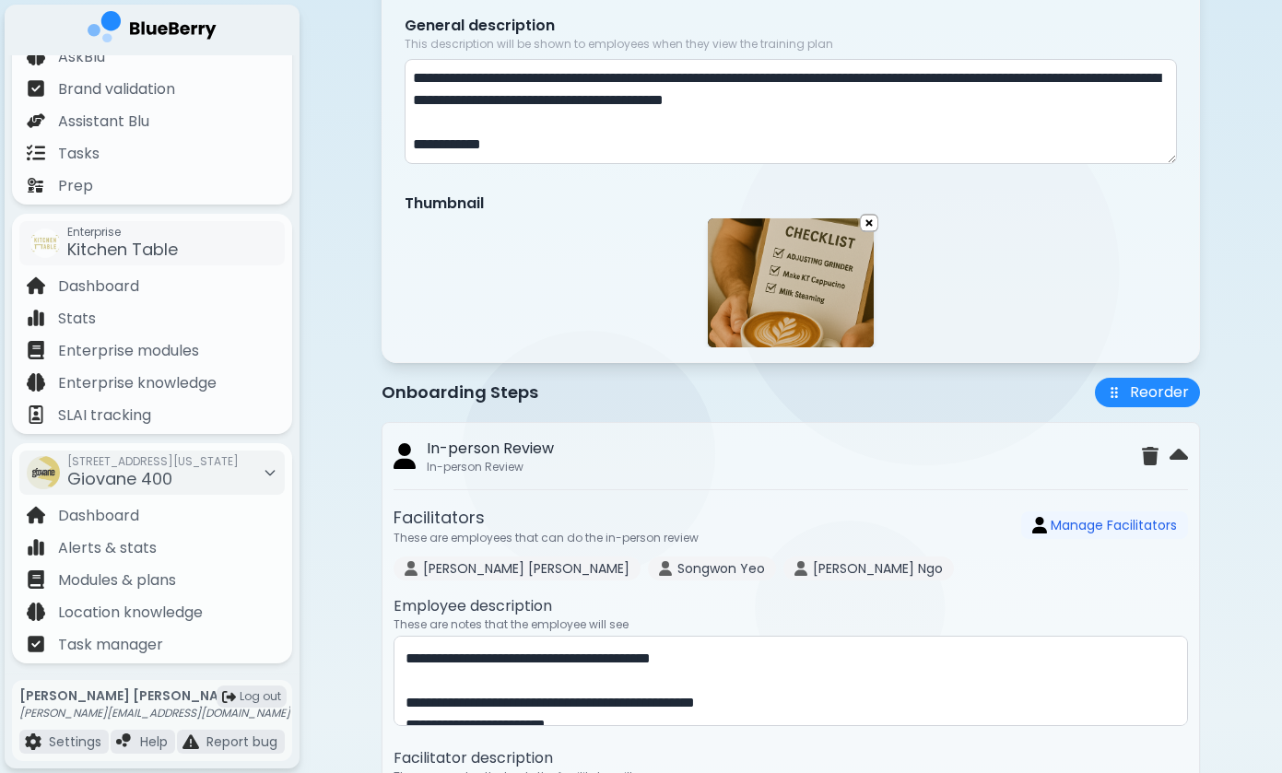
drag, startPoint x: 496, startPoint y: 522, endPoint x: 390, endPoint y: 528, distance: 106.1
copy label "Facilitators"
click at [851, 387] on div "Onboarding Steps Reorder" at bounding box center [791, 392] width 818 height 29
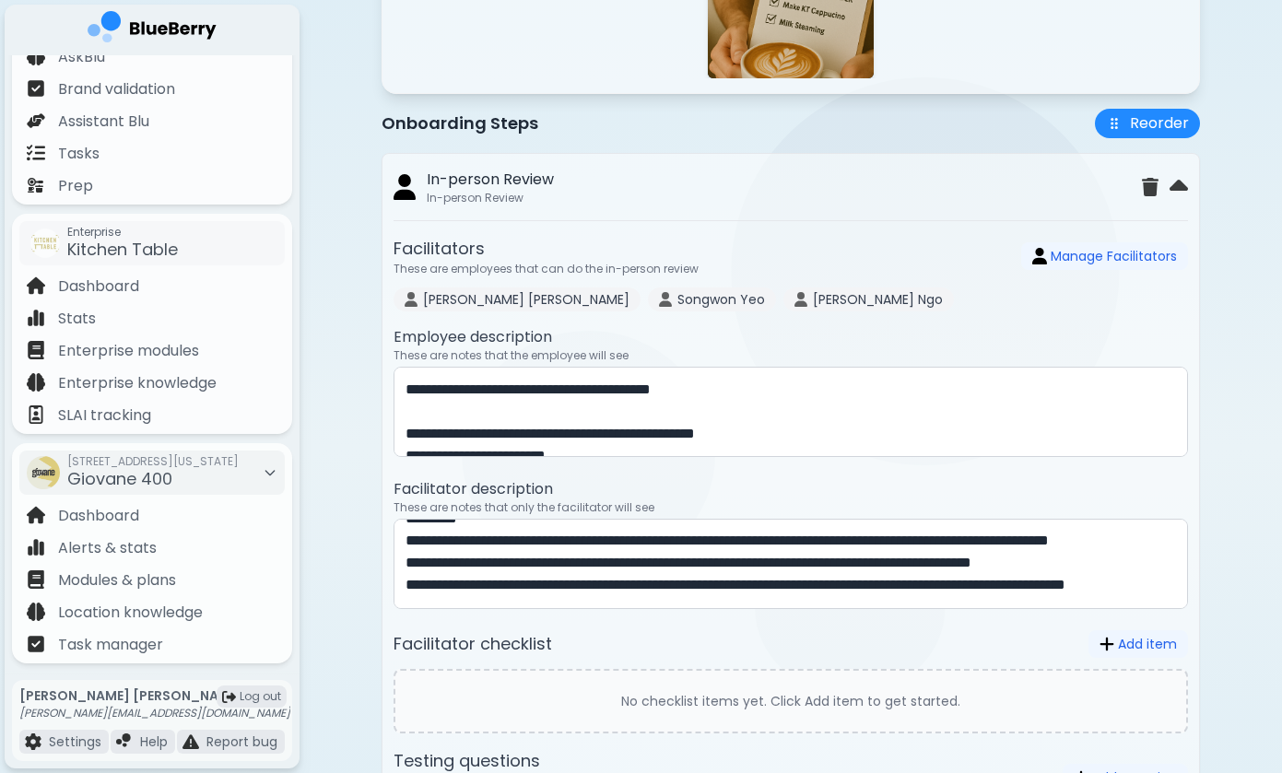
scroll to position [226, 0]
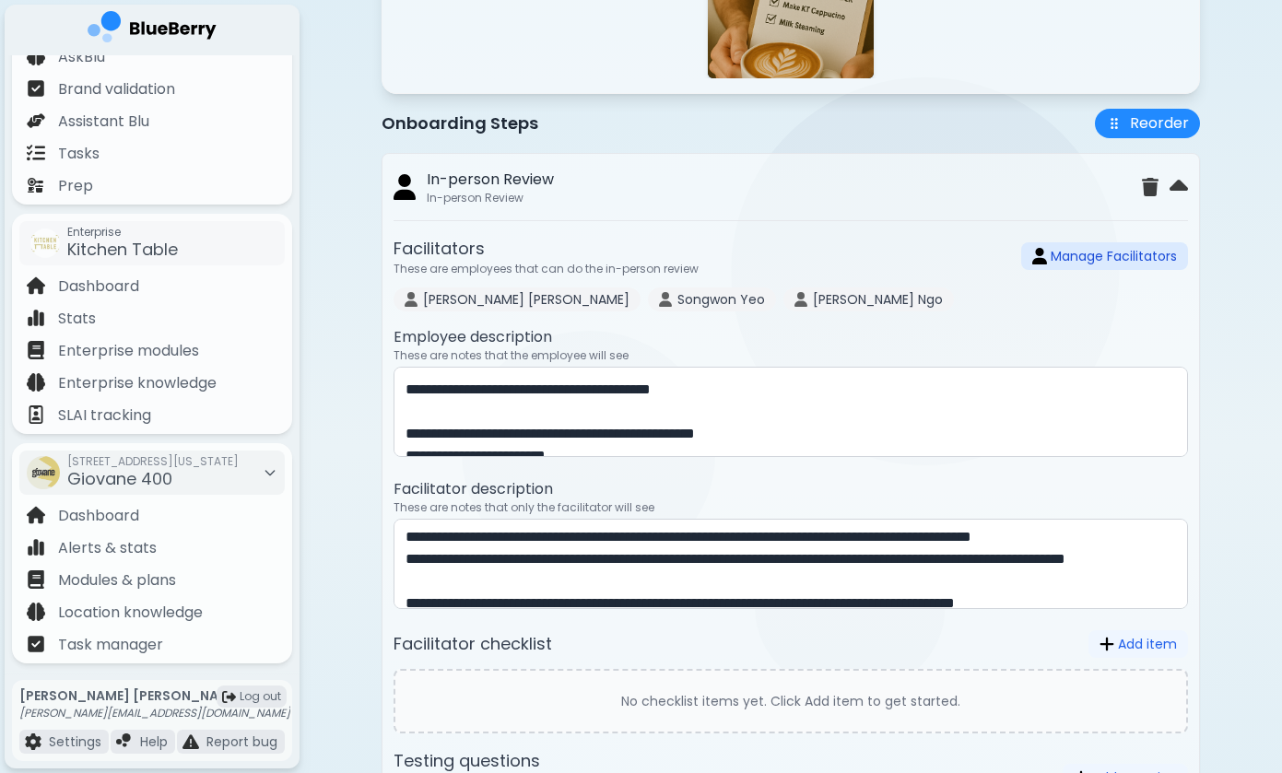
click at [1053, 258] on button "Manage Facilitators" at bounding box center [1104, 256] width 167 height 28
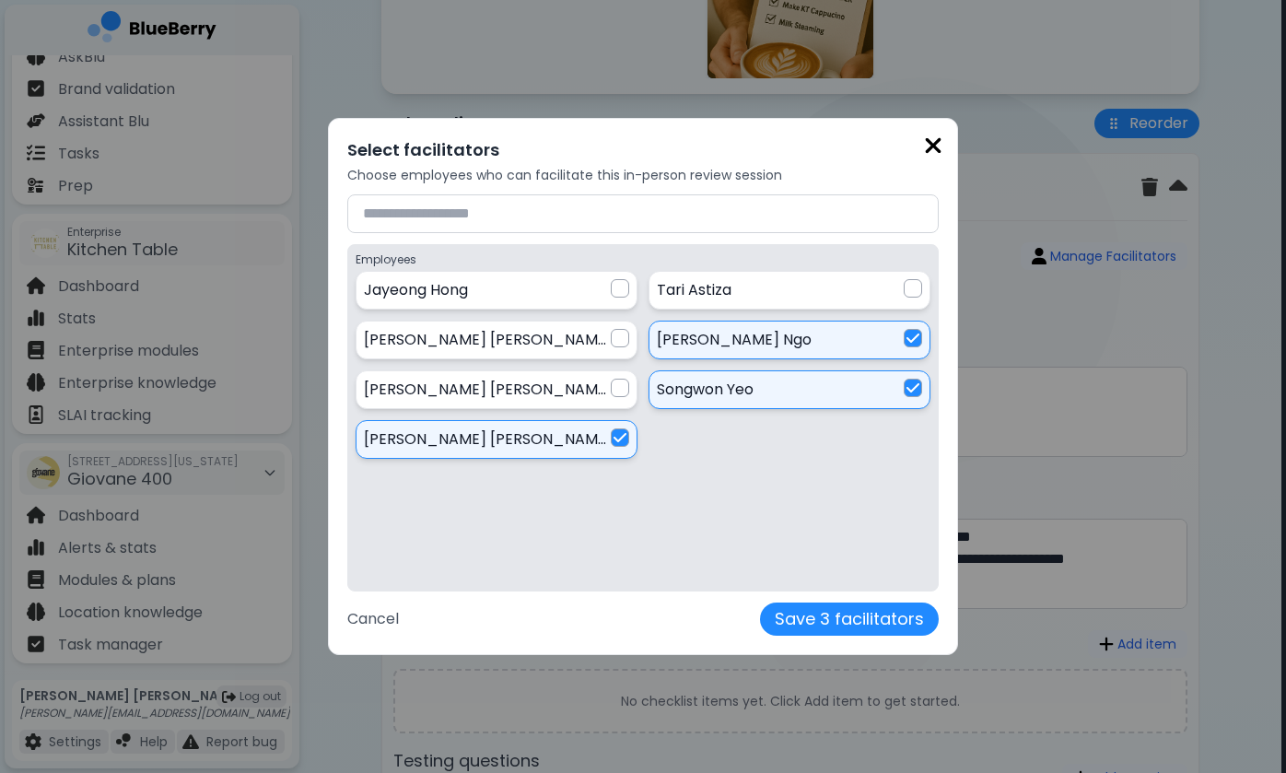
click at [587, 441] on div "[PERSON_NAME]" at bounding box center [487, 440] width 247 height 22
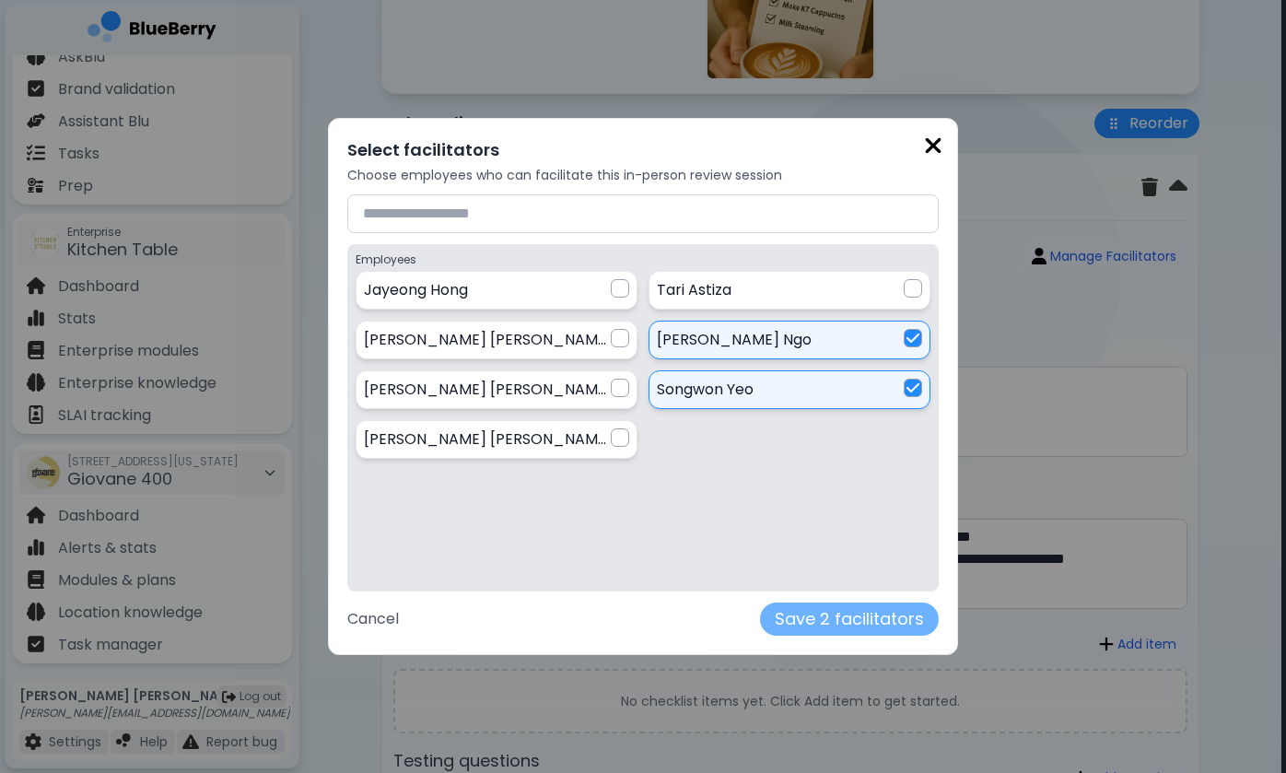
click at [760, 617] on button "Save 2 facilitators" at bounding box center [849, 619] width 179 height 33
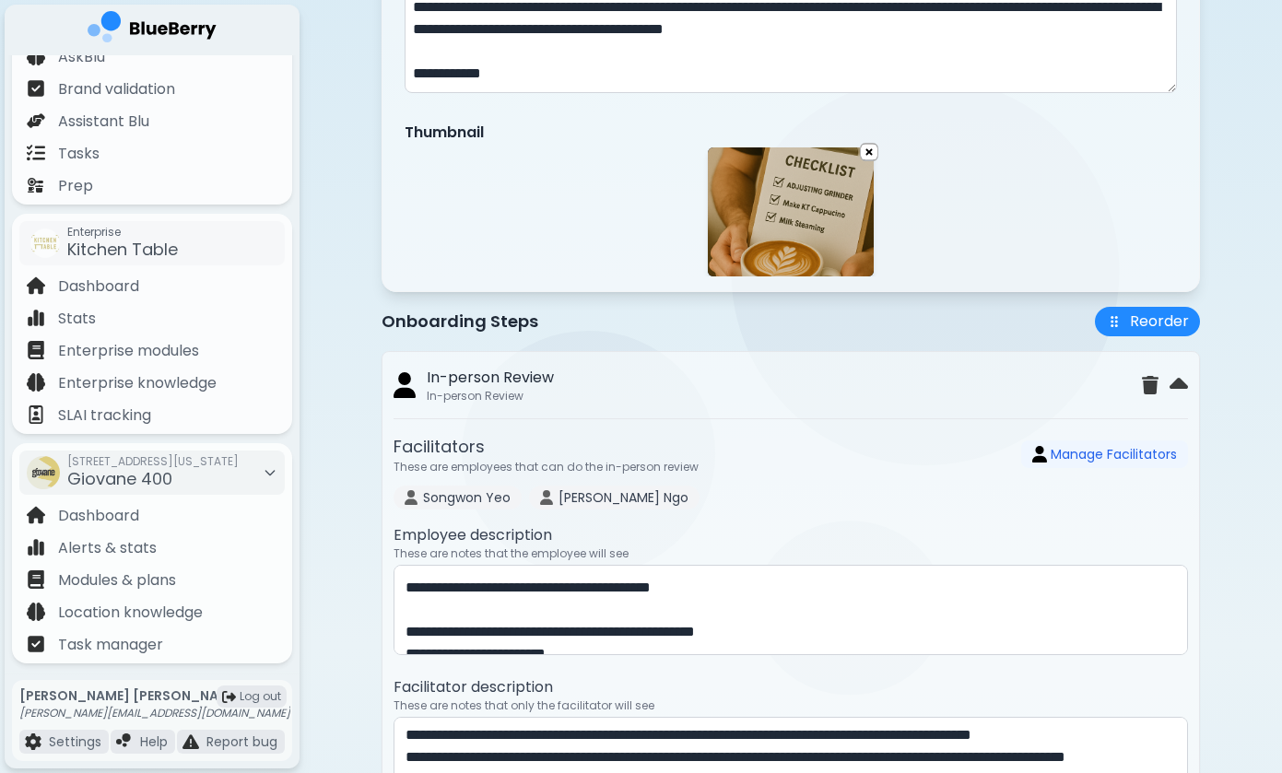
scroll to position [440, 0]
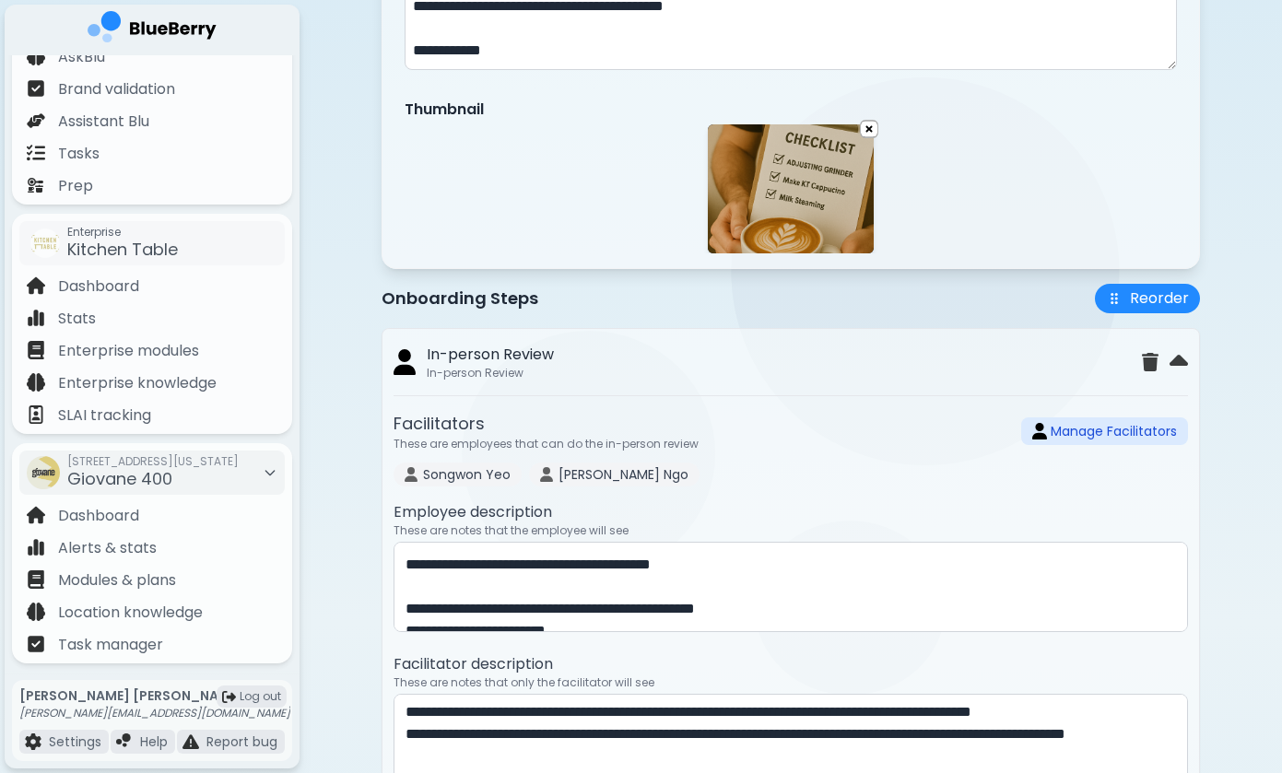
click at [1092, 433] on button "Manage Facilitators" at bounding box center [1104, 431] width 167 height 28
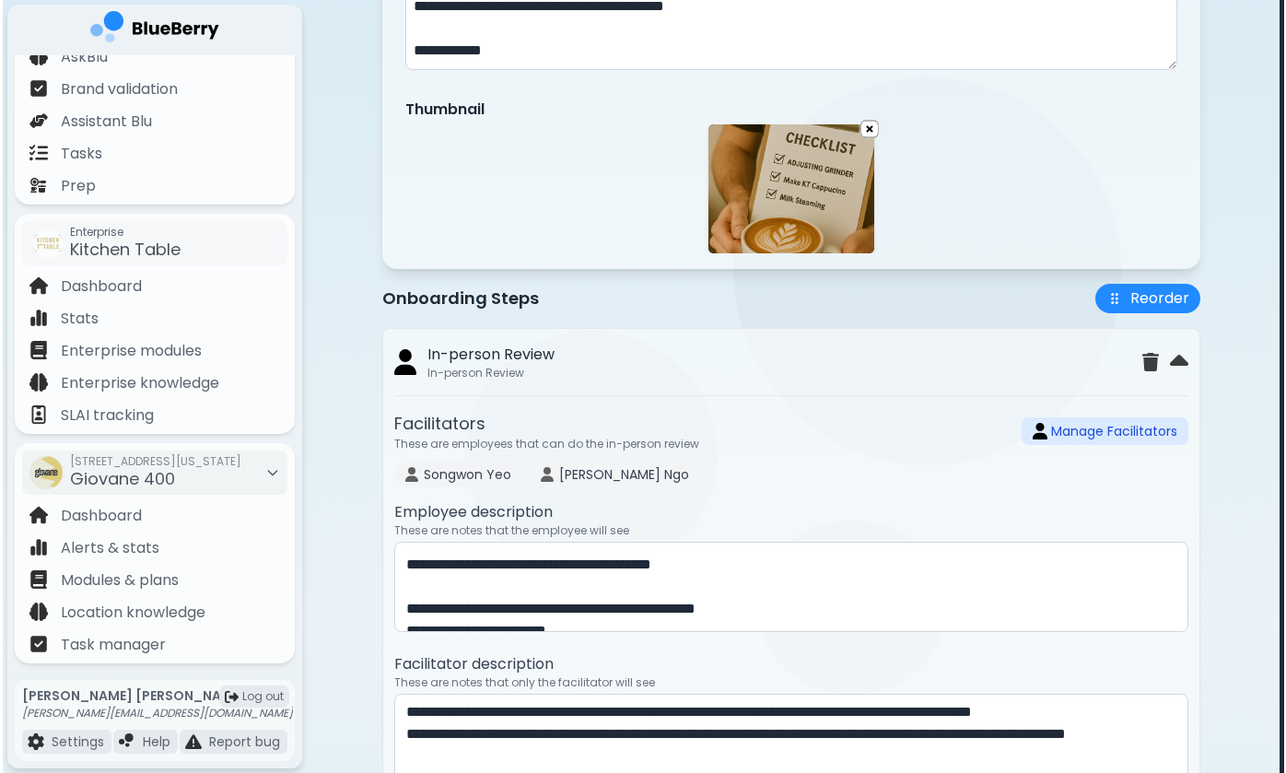
scroll to position [0, 0]
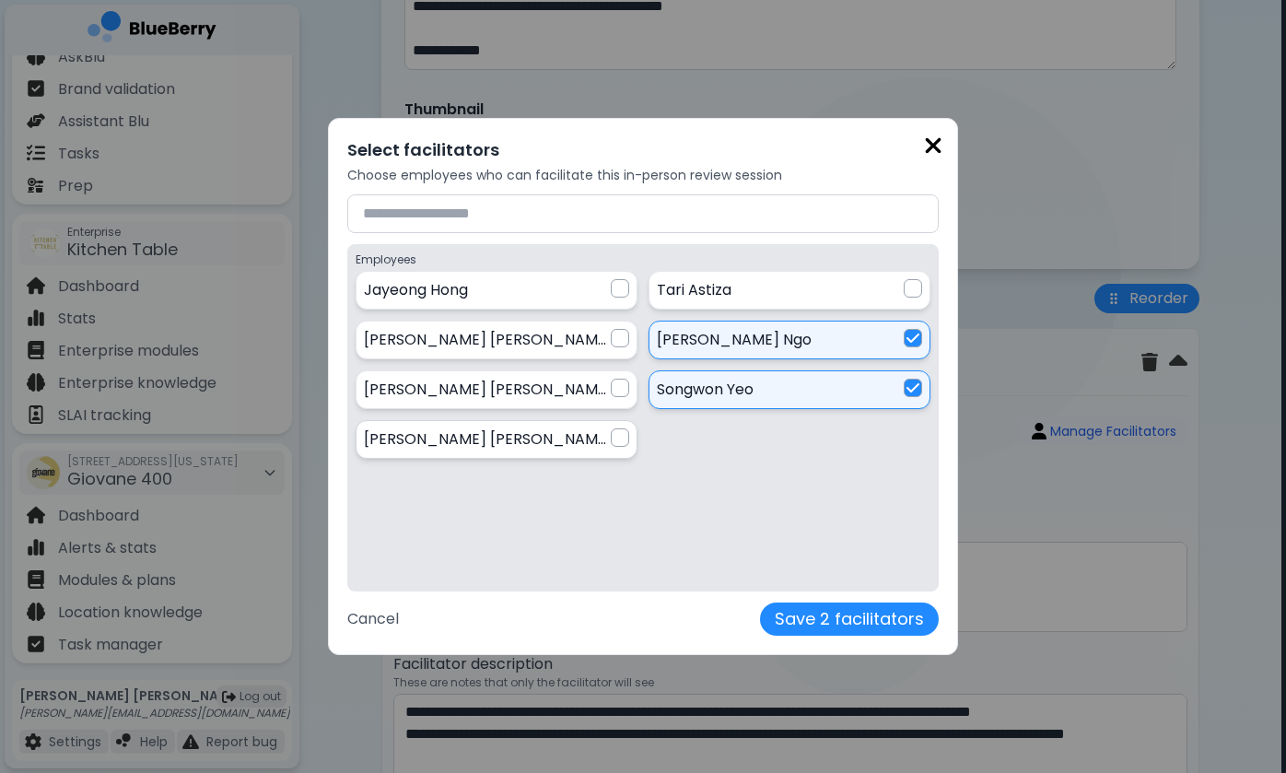
click at [616, 440] on div at bounding box center [620, 438] width 18 height 18
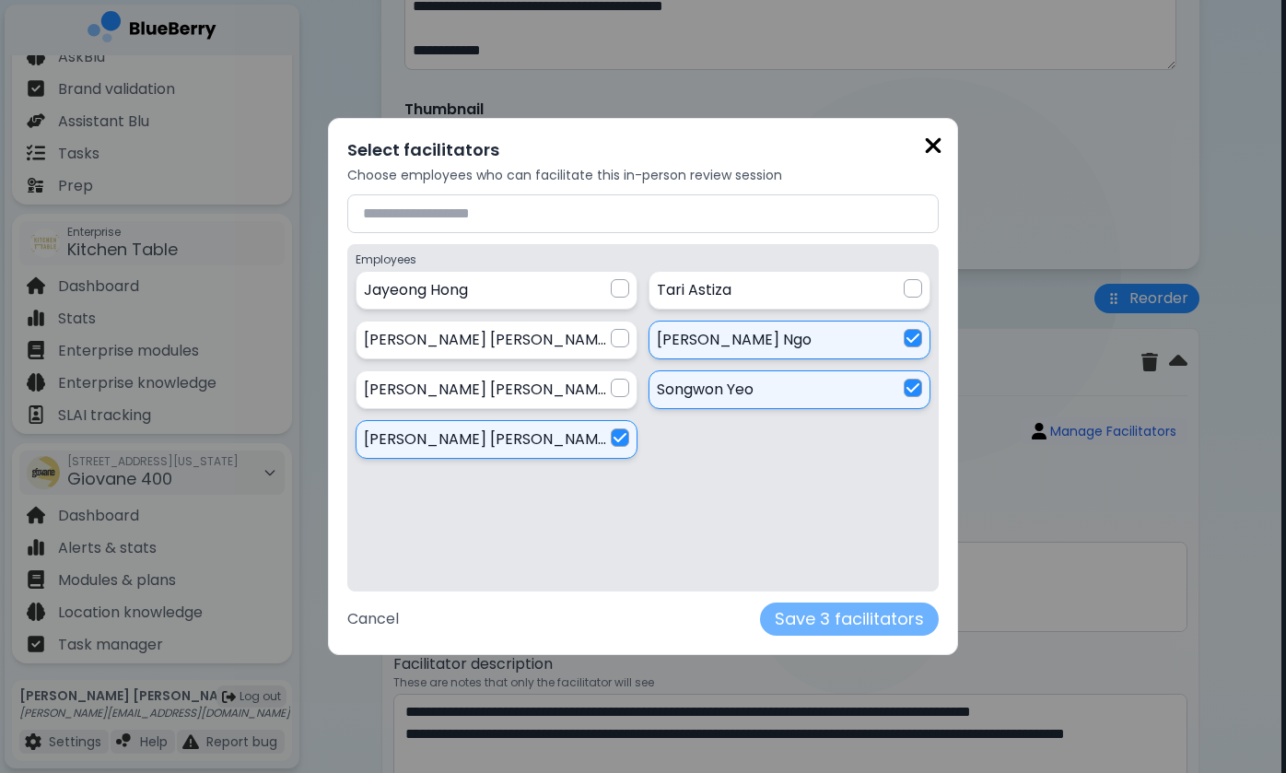
click at [760, 620] on button "Save 3 facilitators" at bounding box center [849, 619] width 179 height 33
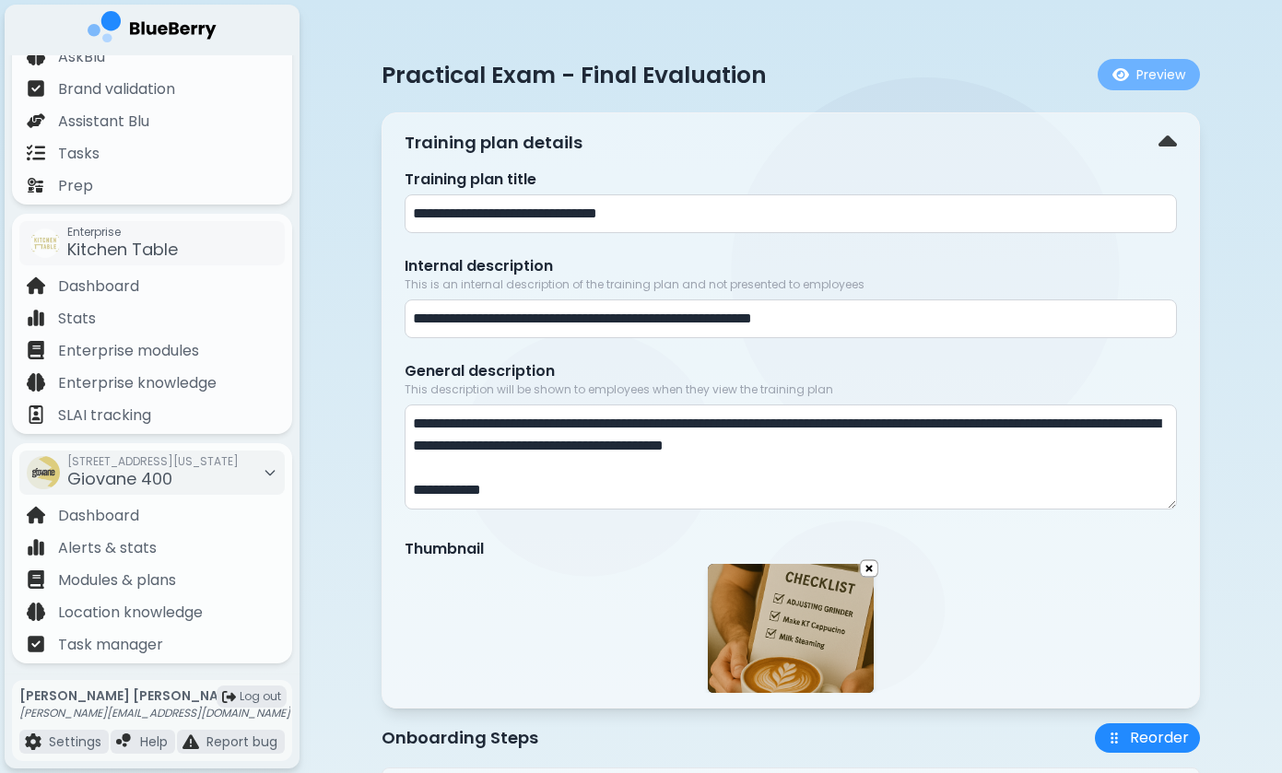
click at [1117, 65] on button "Preview" at bounding box center [1149, 74] width 102 height 31
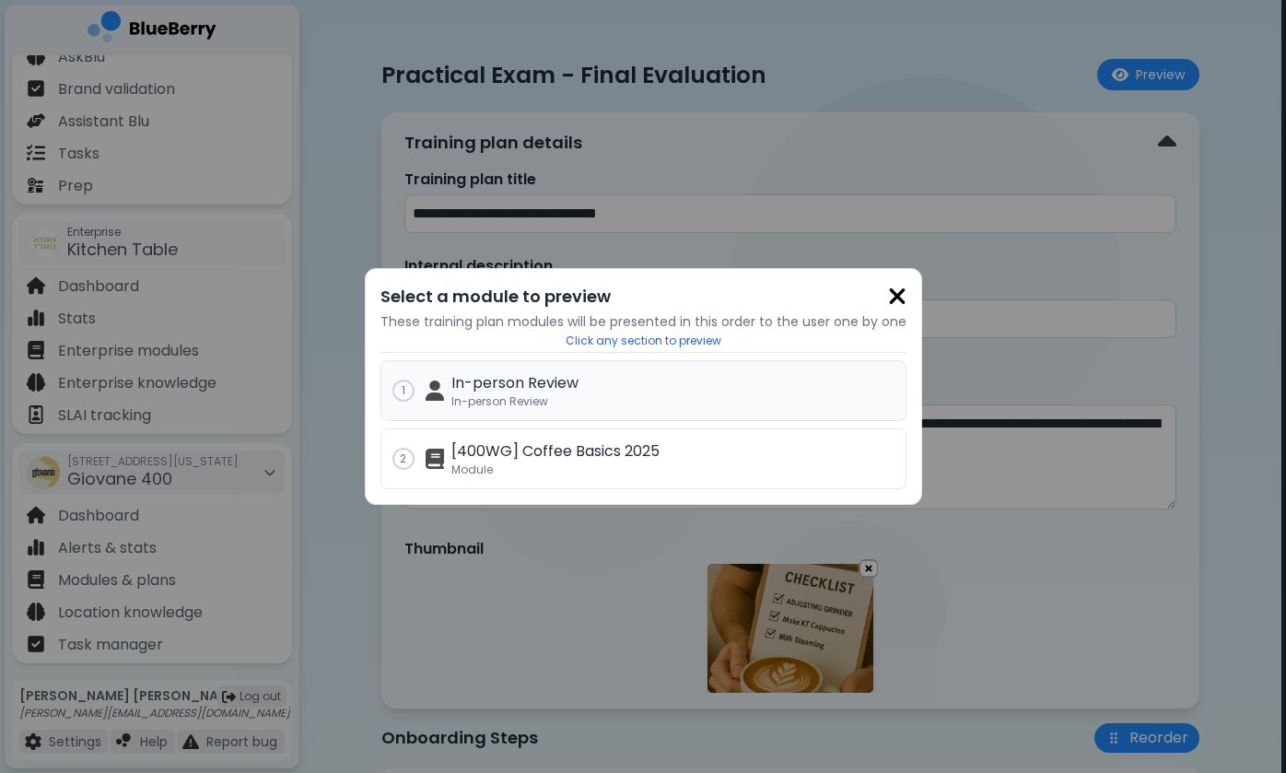
click at [711, 406] on p "In-person Review" at bounding box center [673, 401] width 443 height 15
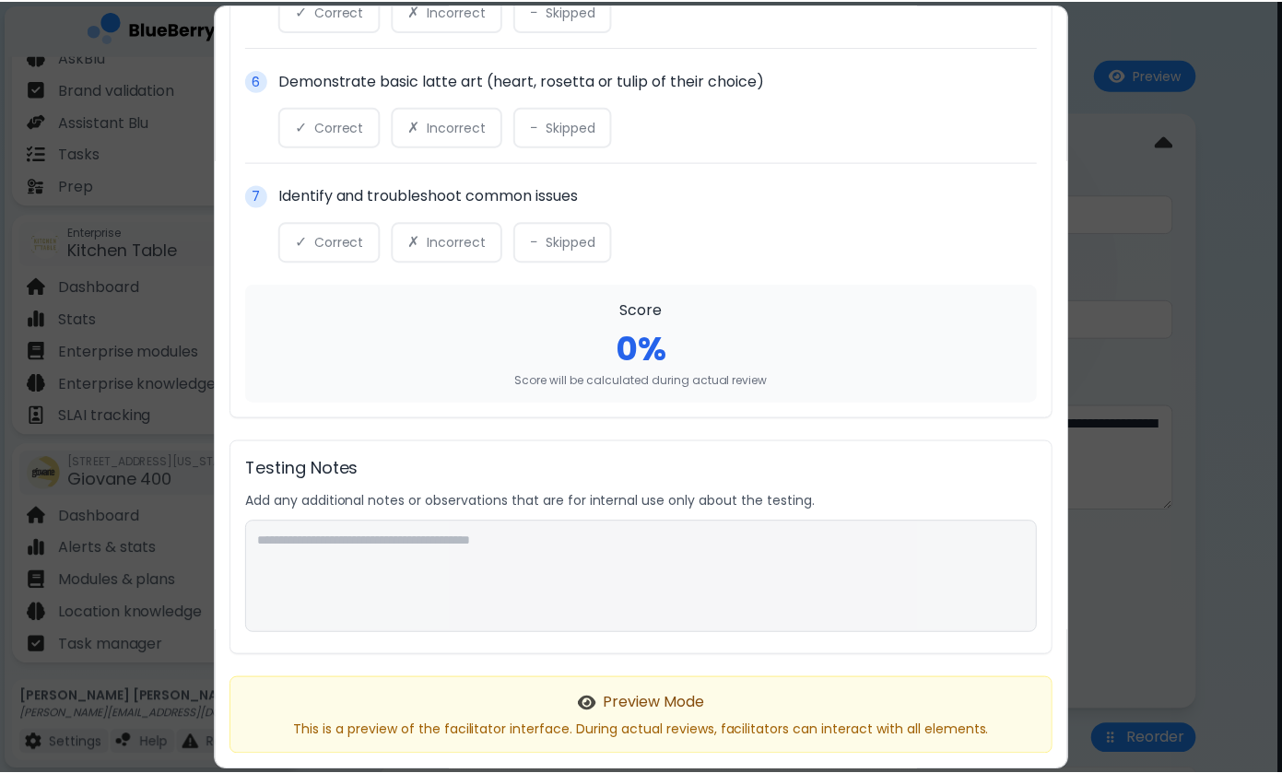
scroll to position [1489, 0]
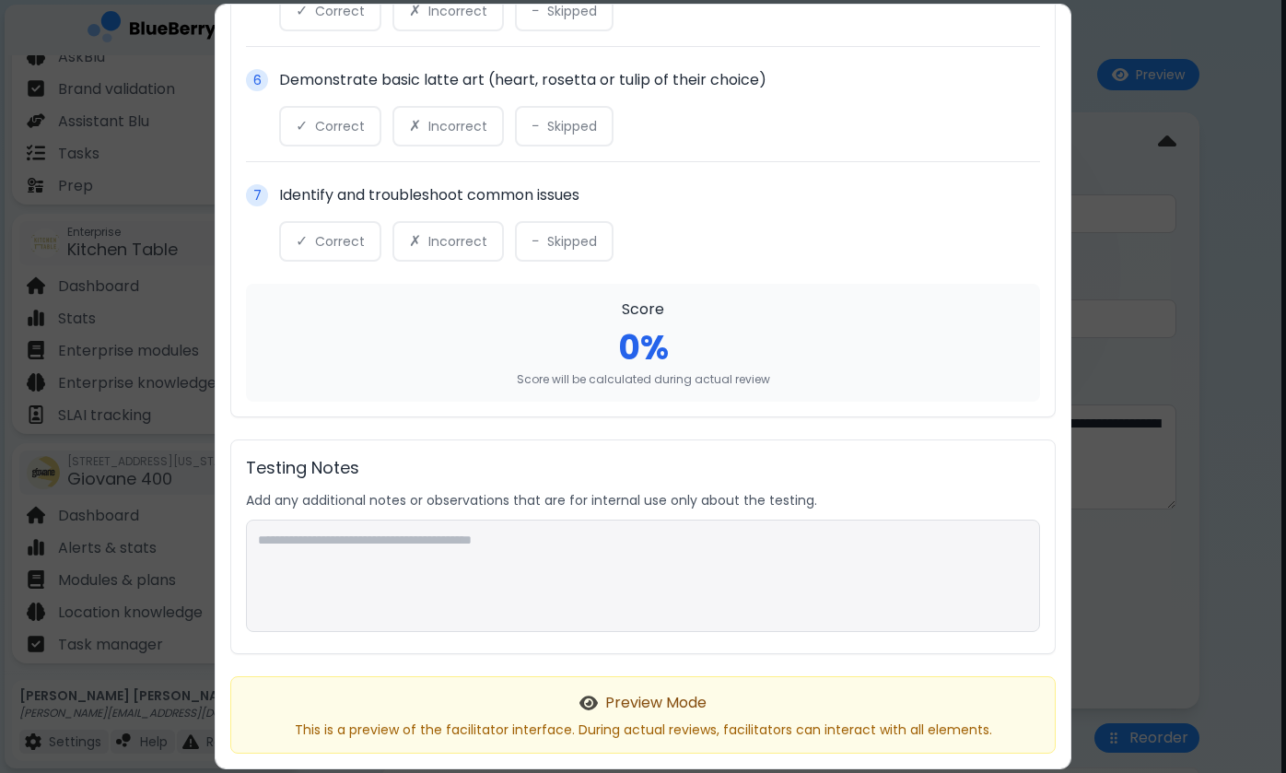
click at [1119, 481] on div "In-person Review Preview This is how the facilitator will see this review Emplo…" at bounding box center [643, 386] width 1286 height 773
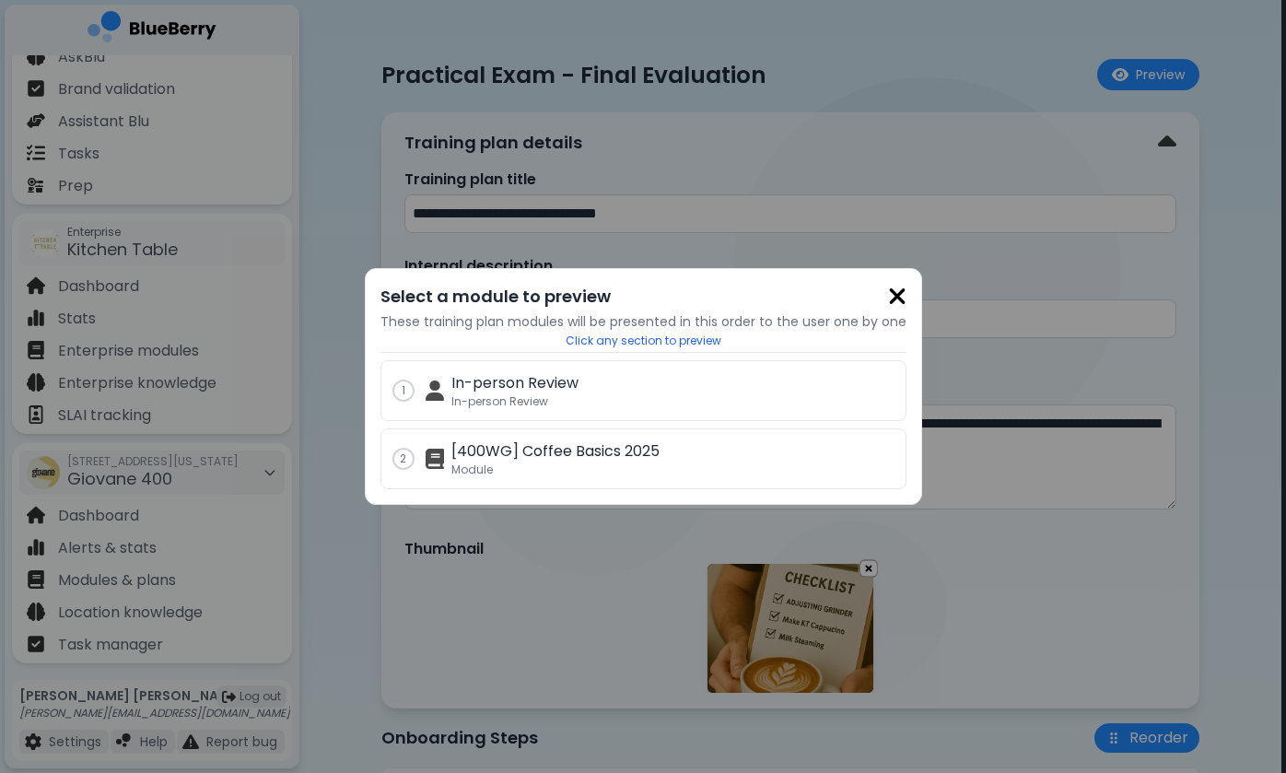
click at [882, 275] on div "Select a module to preview These training plan modules will be presented in thi…" at bounding box center [644, 386] width 558 height 237
click at [888, 288] on img at bounding box center [897, 296] width 18 height 25
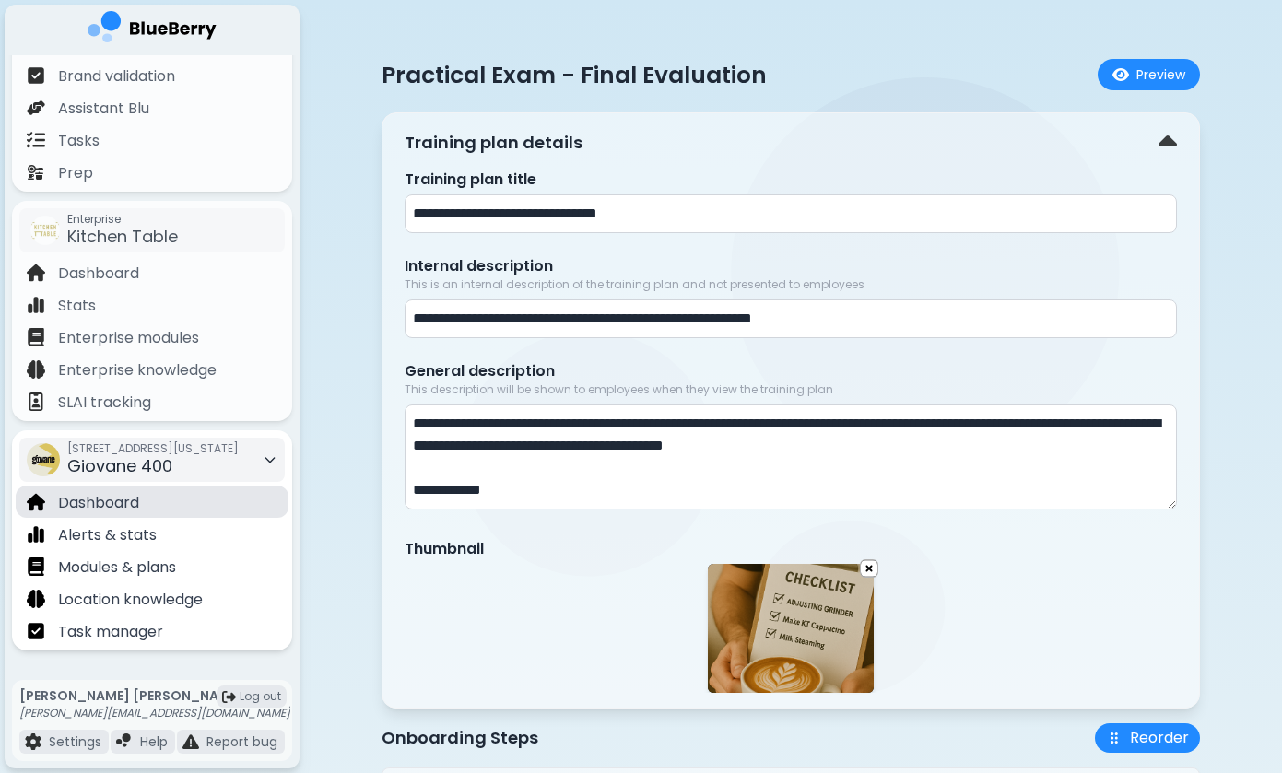
scroll to position [161, 0]
